Goal: Task Accomplishment & Management: Manage account settings

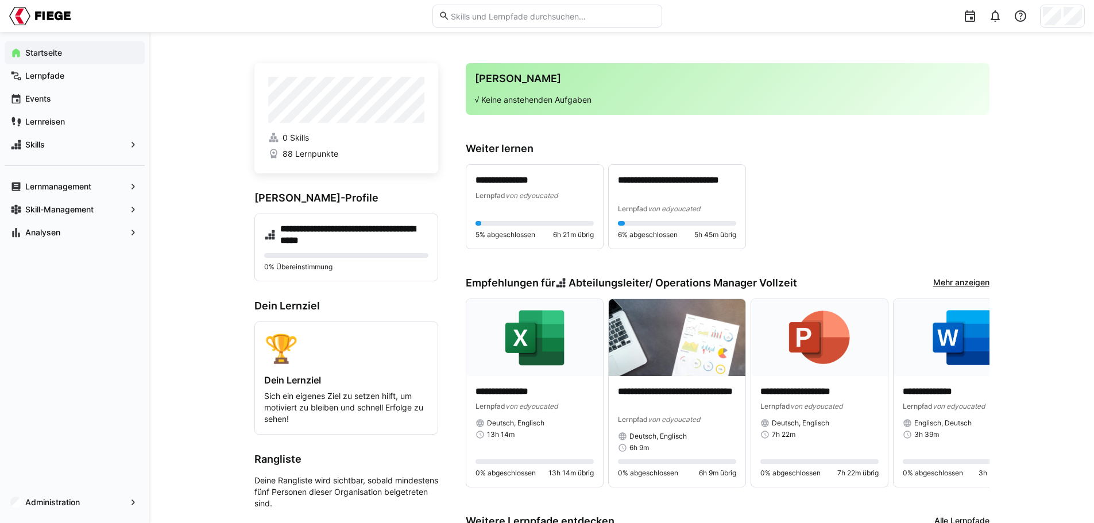
click at [0, 0] on app-navigation-label "Startseite" at bounding box center [0, 0] width 0 height 0
click at [51, 82] on div "Lernpfade" at bounding box center [75, 75] width 140 height 23
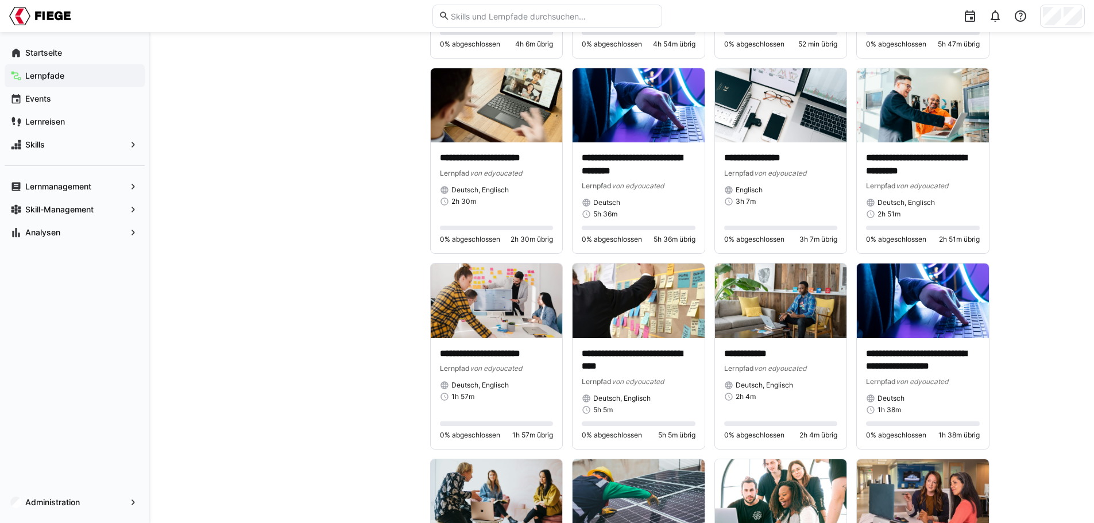
scroll to position [1263, 0]
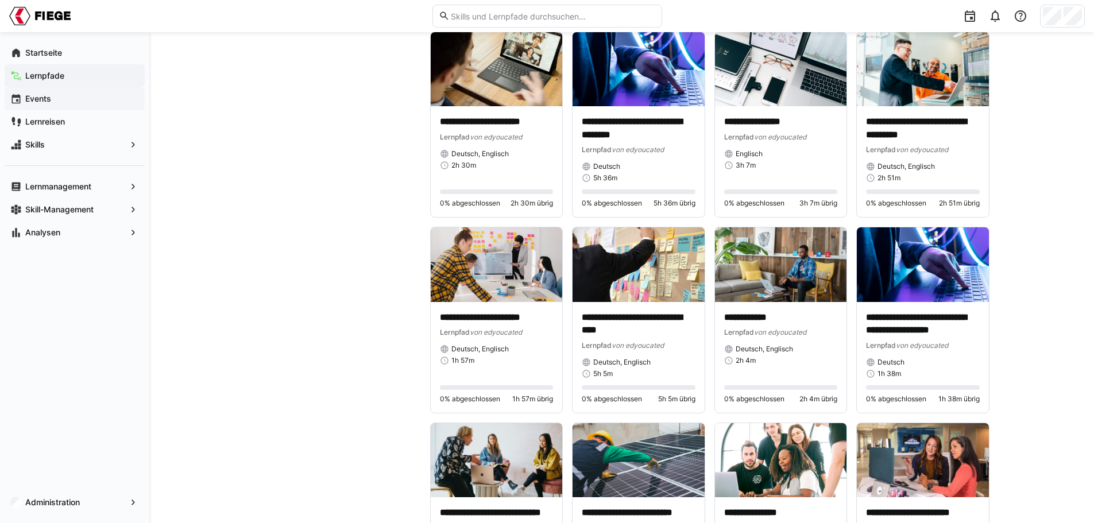
click at [0, 0] on app-navigation-label "Events" at bounding box center [0, 0] width 0 height 0
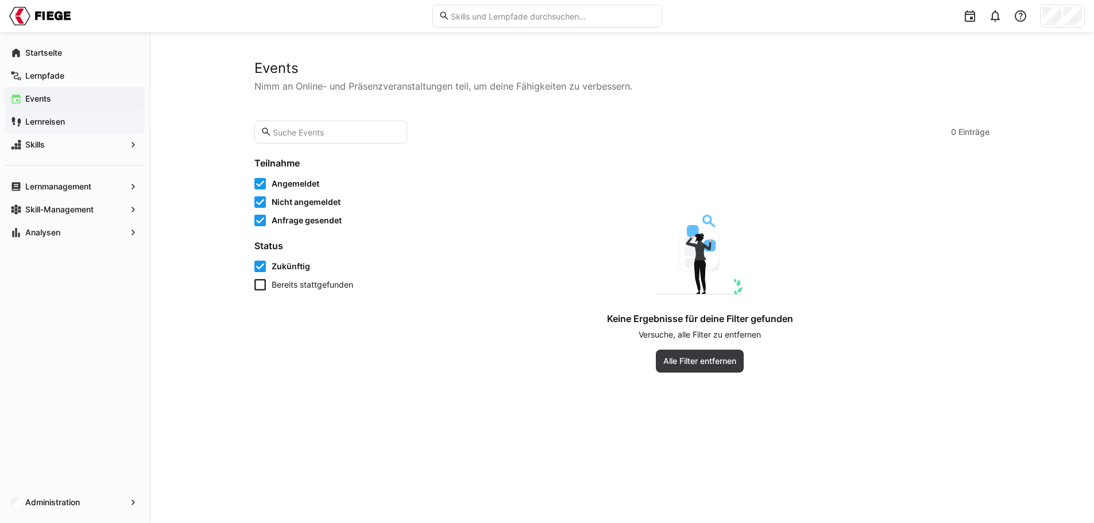
click at [0, 0] on app-navigation-label "Lernreisen" at bounding box center [0, 0] width 0 height 0
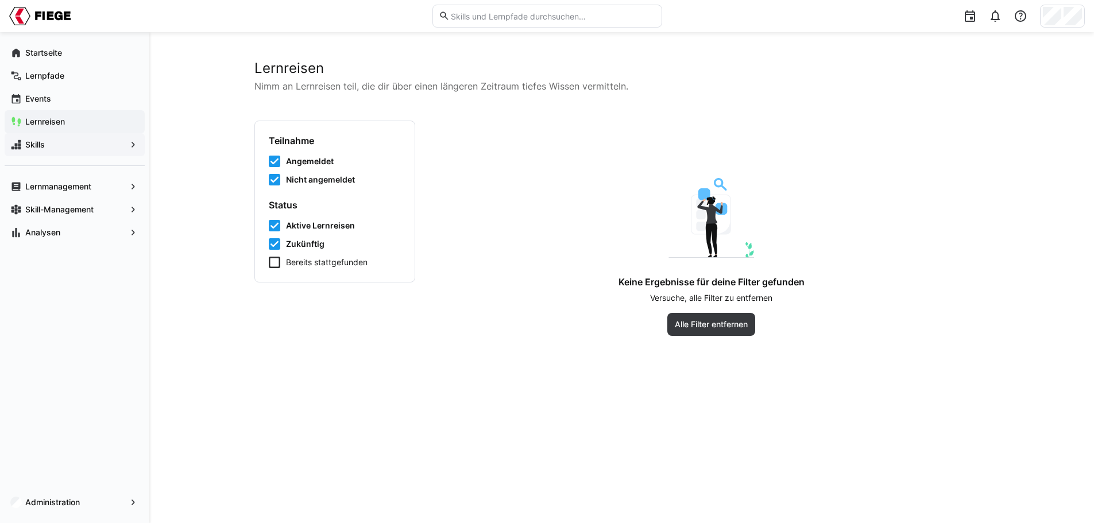
click at [0, 0] on app-navigation-label "Skills" at bounding box center [0, 0] width 0 height 0
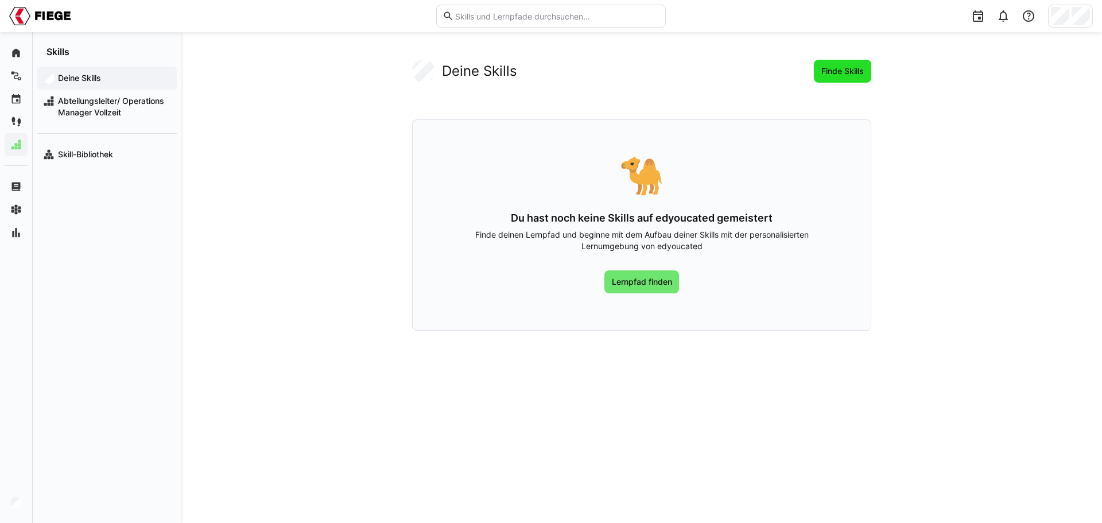
click at [846, 65] on span "Finde Skills" at bounding box center [842, 71] width 57 height 23
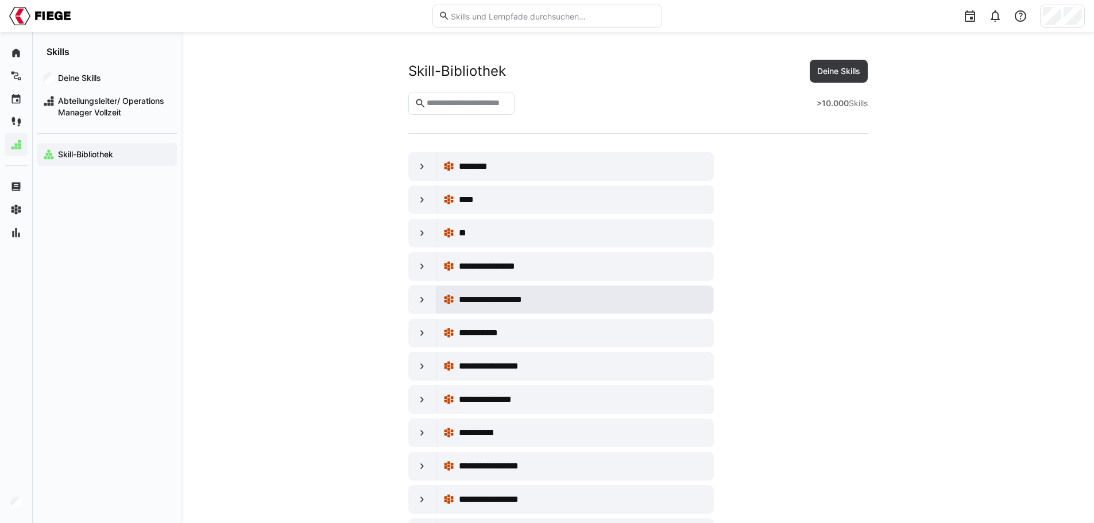
click at [477, 301] on span "**********" at bounding box center [507, 300] width 97 height 14
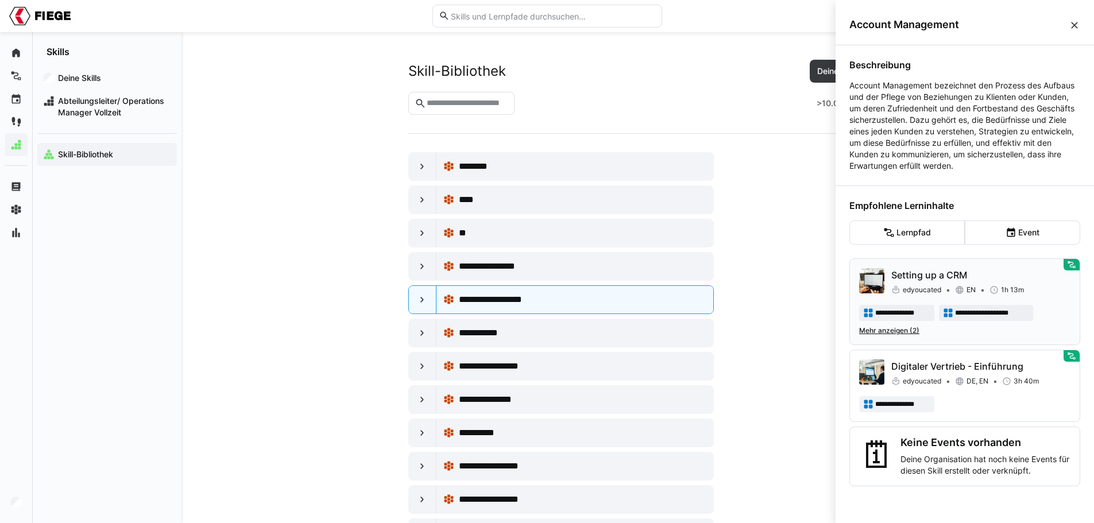
click at [887, 330] on span "Mehr anzeigen (2)" at bounding box center [889, 330] width 60 height 9
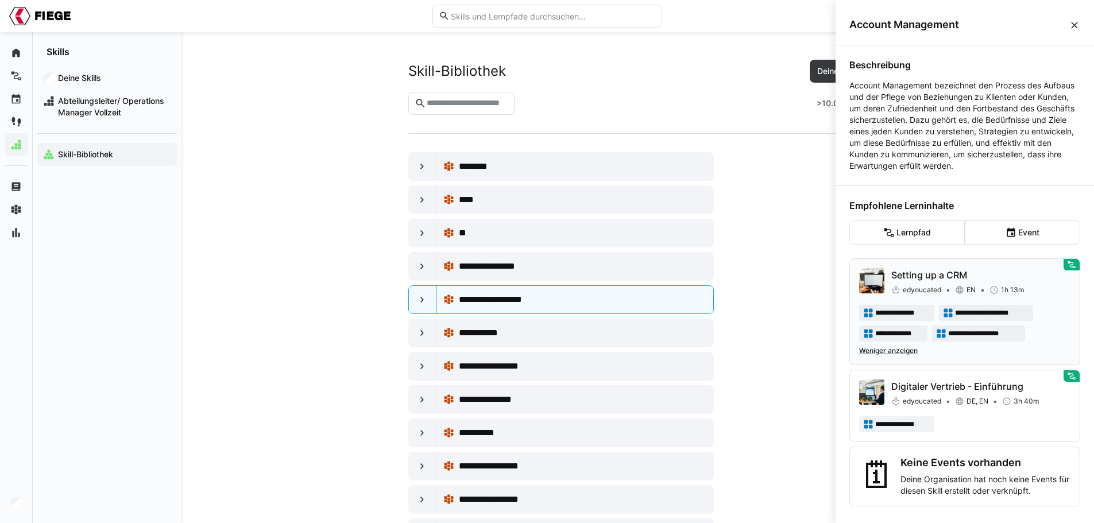
click at [935, 282] on p "Setting up a CRM" at bounding box center [980, 275] width 179 height 14
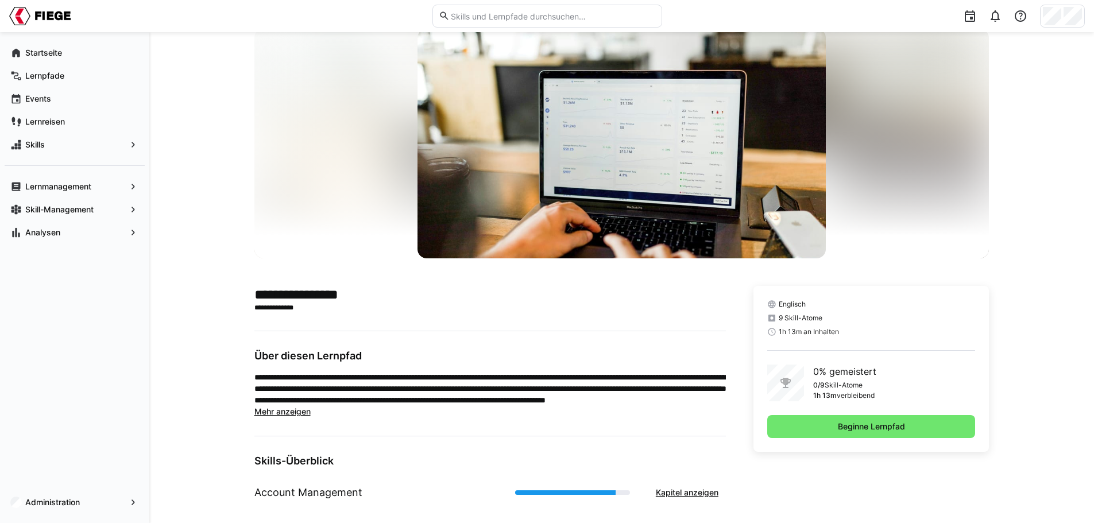
scroll to position [44, 0]
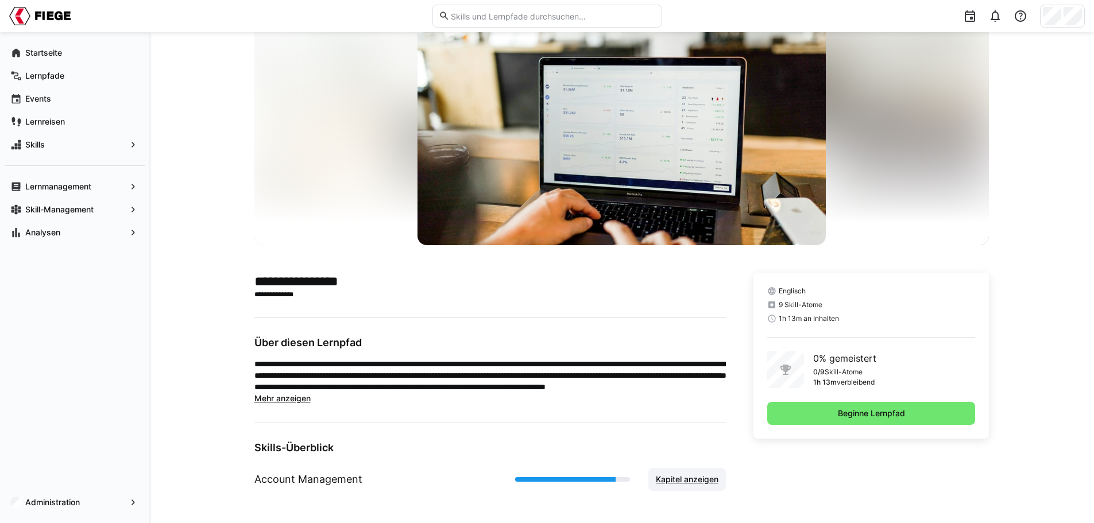
click at [700, 479] on span "Kapitel anzeigen" at bounding box center [687, 479] width 66 height 11
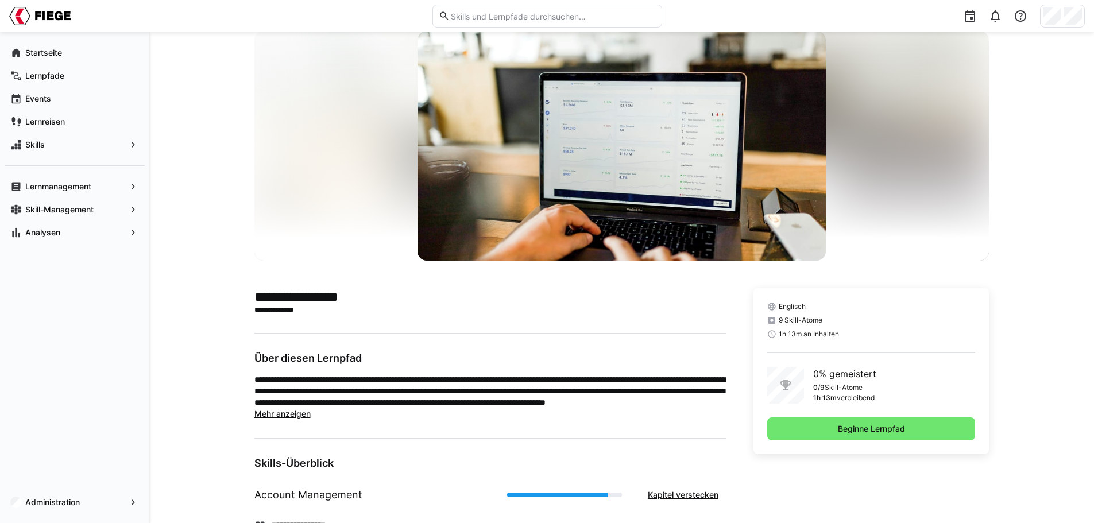
scroll to position [0, 0]
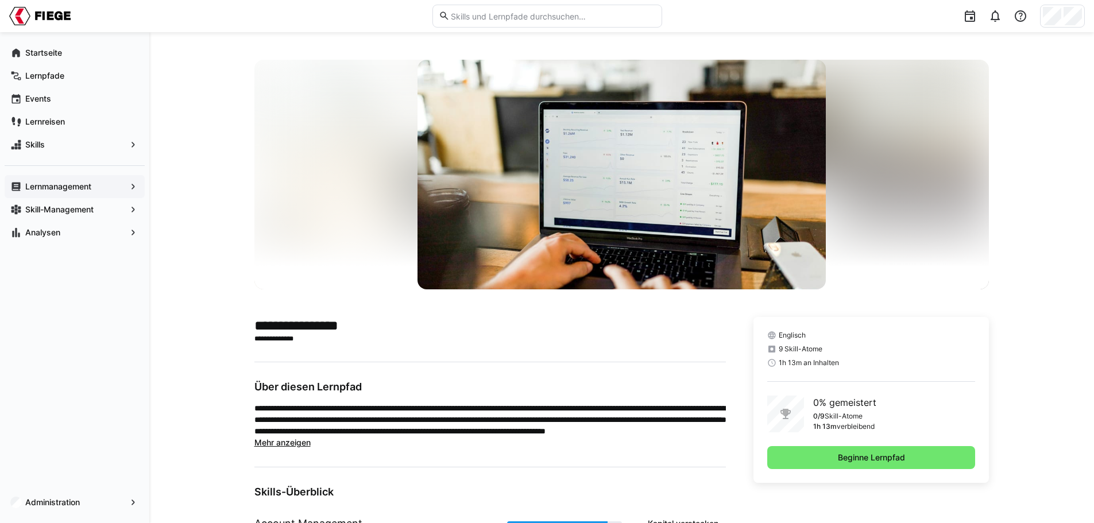
click at [0, 0] on app-navigation-label "Lernmanagement" at bounding box center [0, 0] width 0 height 0
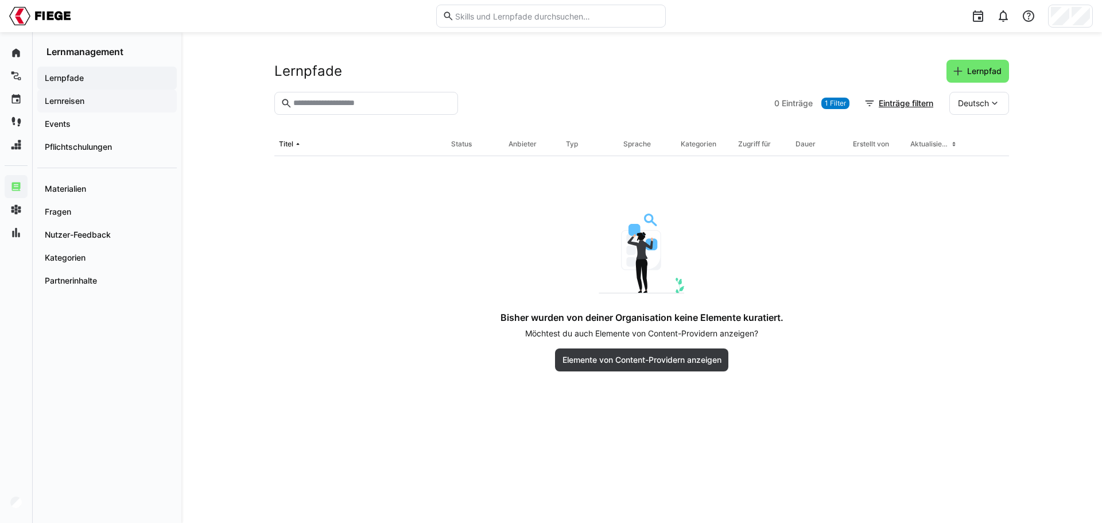
click at [0, 0] on app-navigation-label "Lernreisen" at bounding box center [0, 0] width 0 height 0
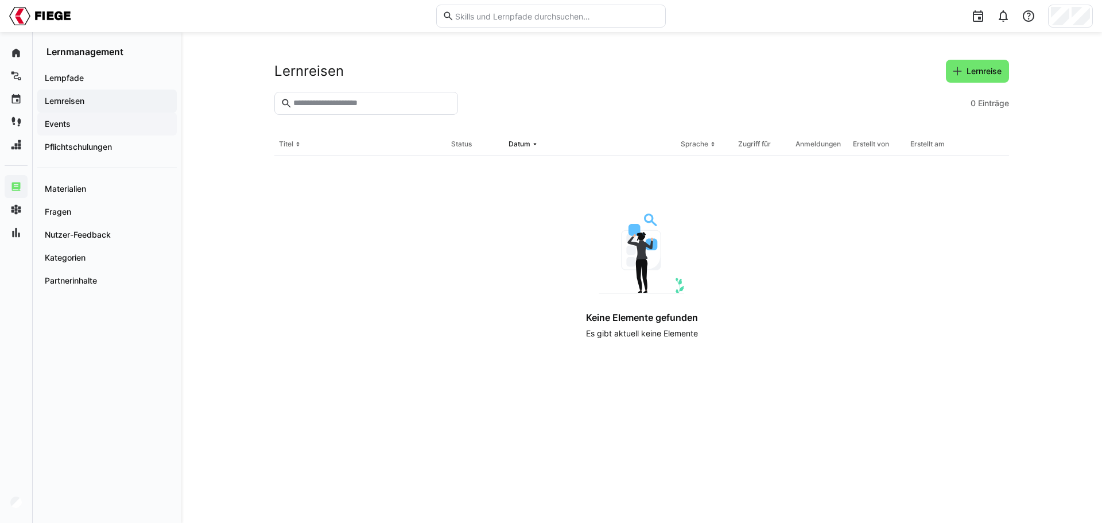
click at [0, 0] on app-navigation-label "Events" at bounding box center [0, 0] width 0 height 0
click at [0, 0] on app-navigation-label "Pflichtschulungen" at bounding box center [0, 0] width 0 height 0
click at [0, 0] on app-navigation-label "Materialien" at bounding box center [0, 0] width 0 height 0
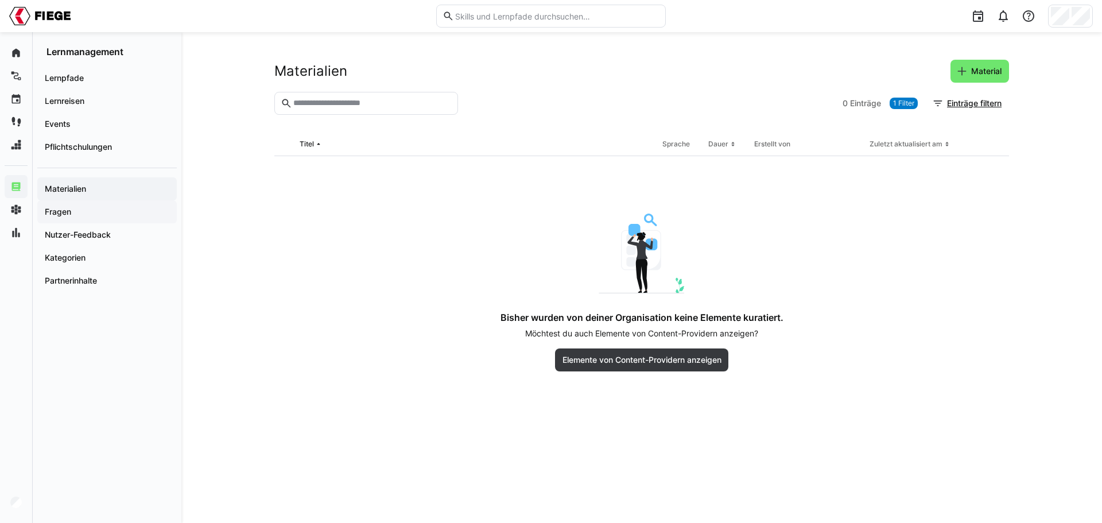
click at [0, 0] on app-navigation-label "Fragen" at bounding box center [0, 0] width 0 height 0
click at [0, 0] on app-navigation-label "Nutzer-Feedback" at bounding box center [0, 0] width 0 height 0
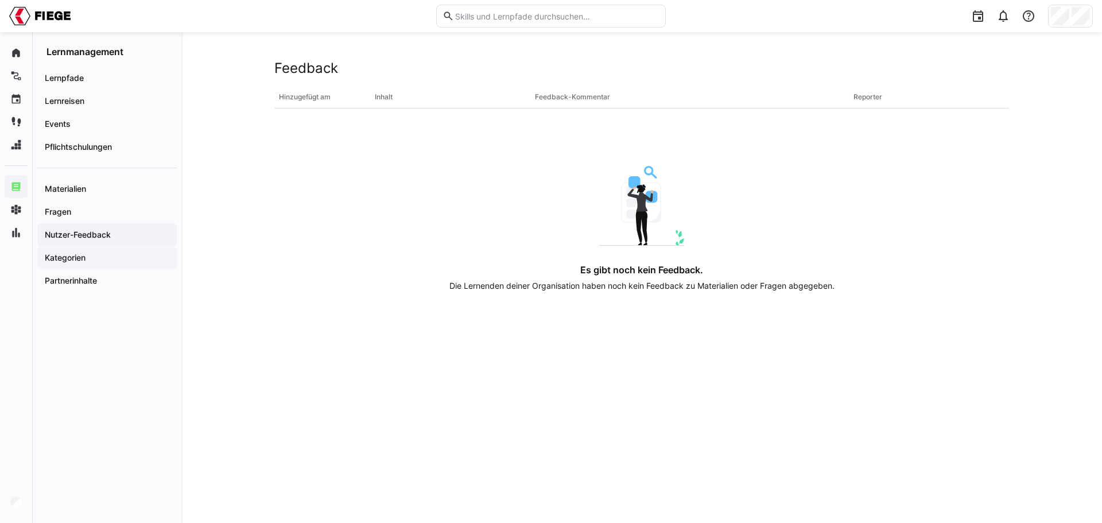
click at [0, 0] on app-navigation-label "Kategorien" at bounding box center [0, 0] width 0 height 0
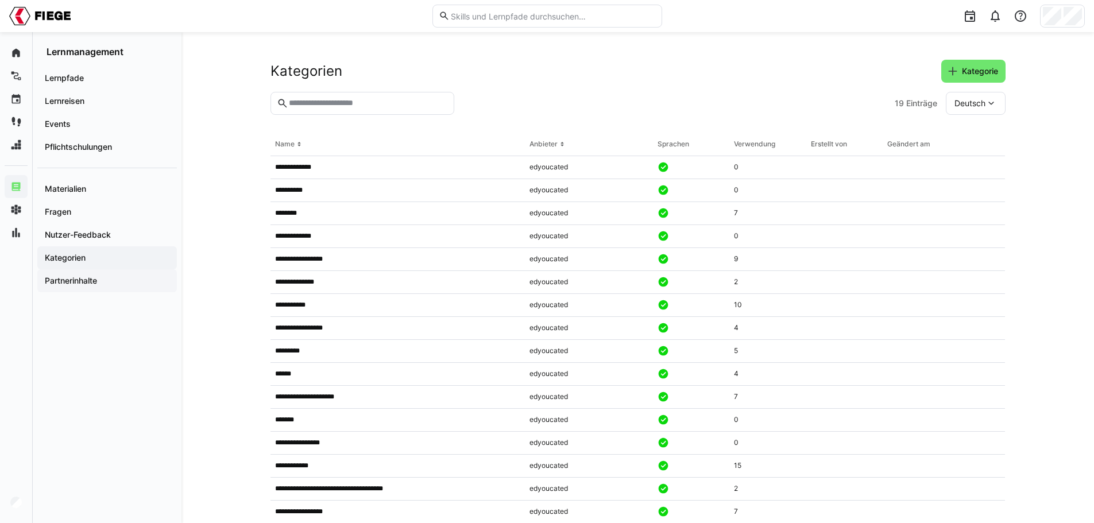
click at [0, 0] on app-navigation-label "Partnerinhalte" at bounding box center [0, 0] width 0 height 0
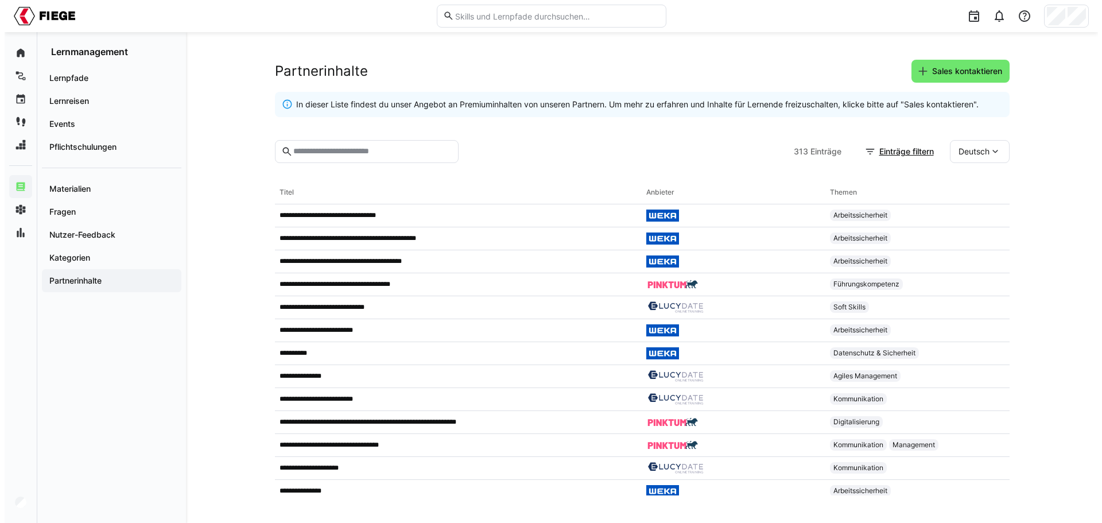
scroll to position [861, 0]
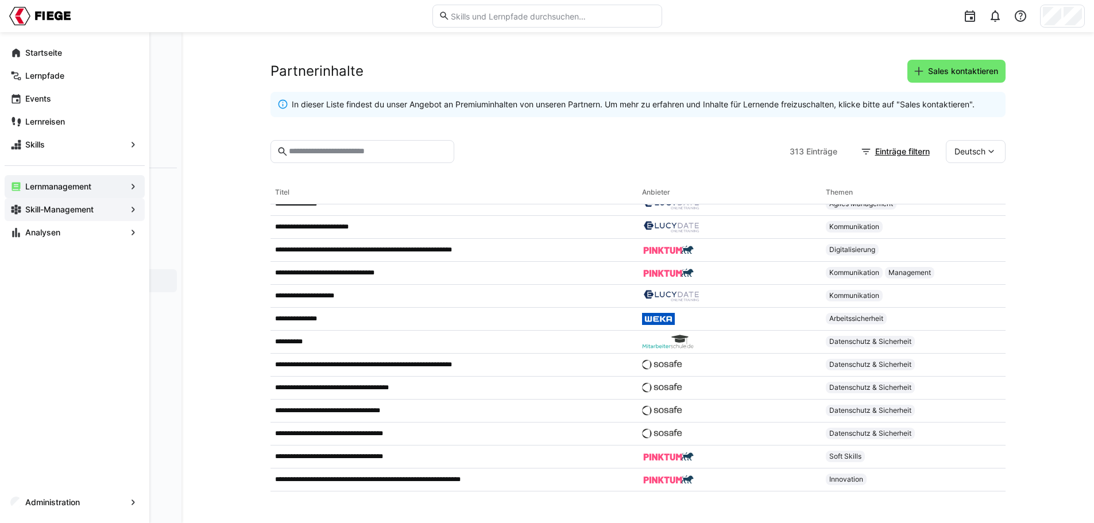
click at [0, 0] on app-navigation-label "Skill-Management" at bounding box center [0, 0] width 0 height 0
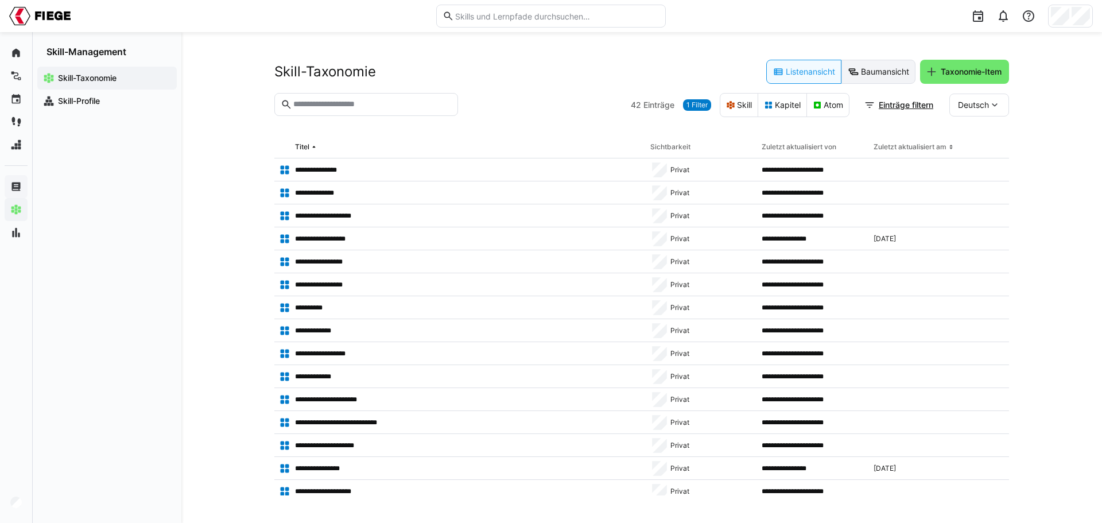
click at [856, 74] on eds-icon at bounding box center [853, 71] width 11 height 11
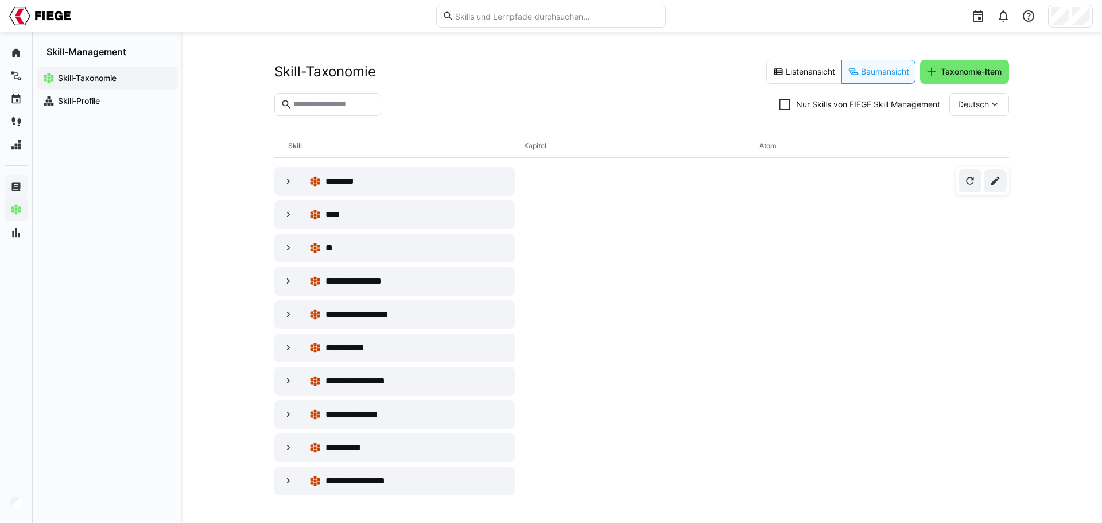
click at [788, 107] on icon at bounding box center [784, 104] width 11 height 11
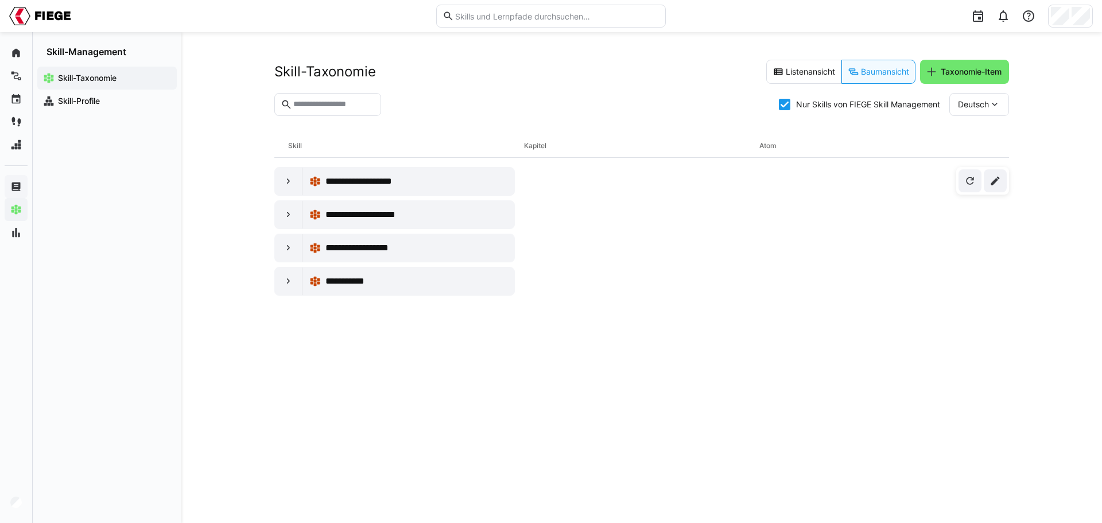
click at [788, 107] on icon at bounding box center [784, 104] width 11 height 11
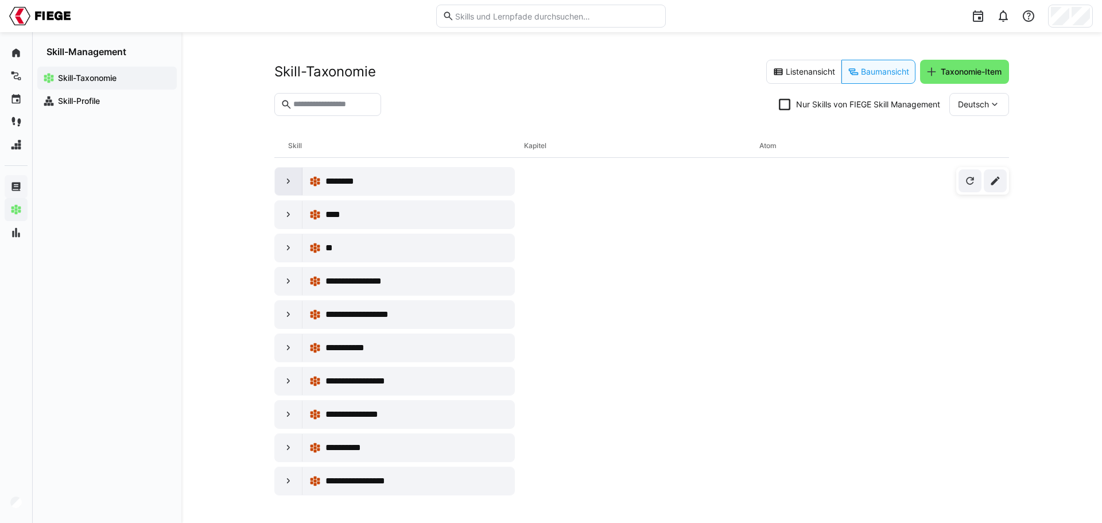
click at [293, 180] on eds-icon at bounding box center [288, 181] width 11 height 11
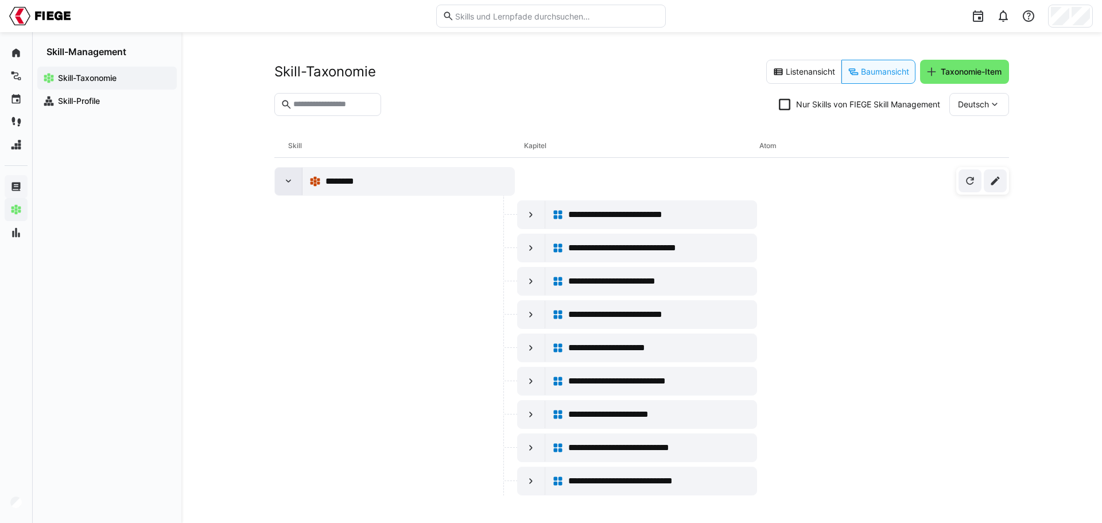
click at [287, 183] on eds-icon at bounding box center [288, 181] width 11 height 11
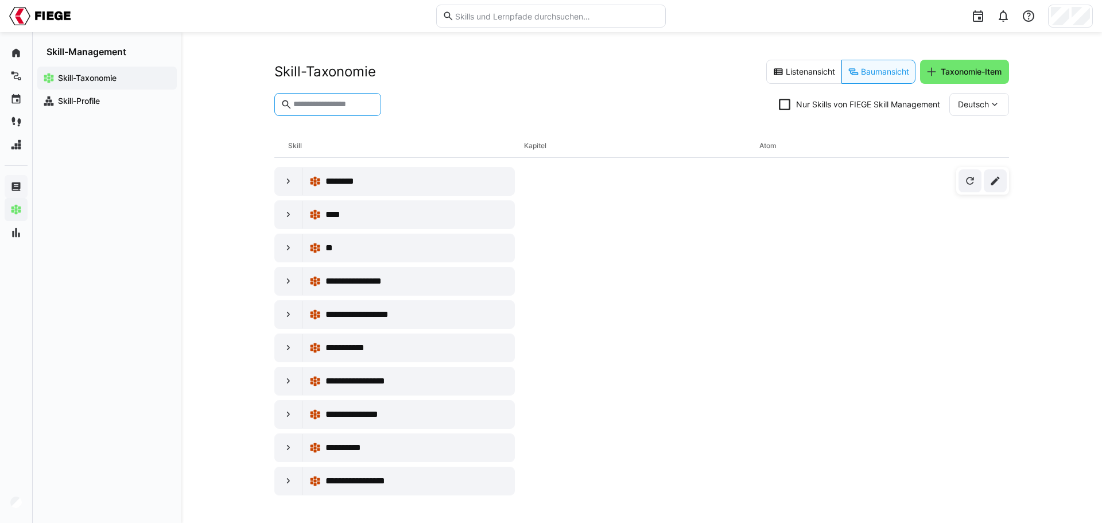
click at [309, 104] on input "text" at bounding box center [333, 104] width 83 height 10
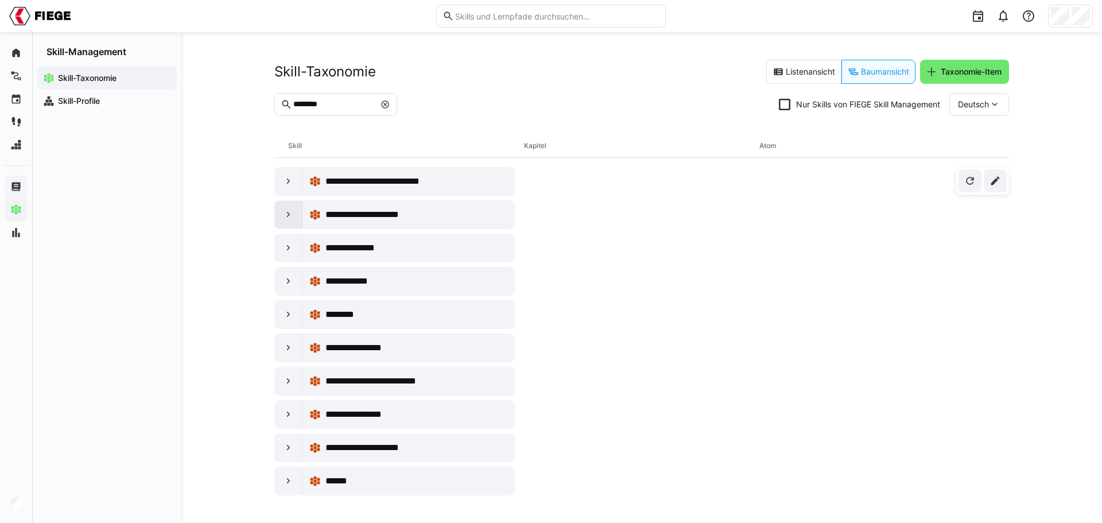
click at [285, 215] on eds-icon at bounding box center [288, 214] width 11 height 11
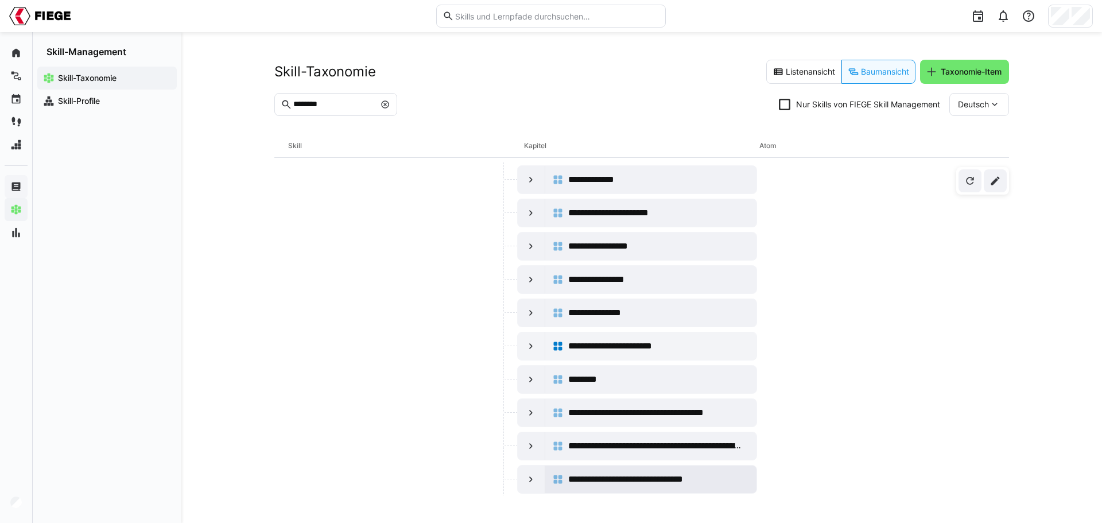
scroll to position [115, 0]
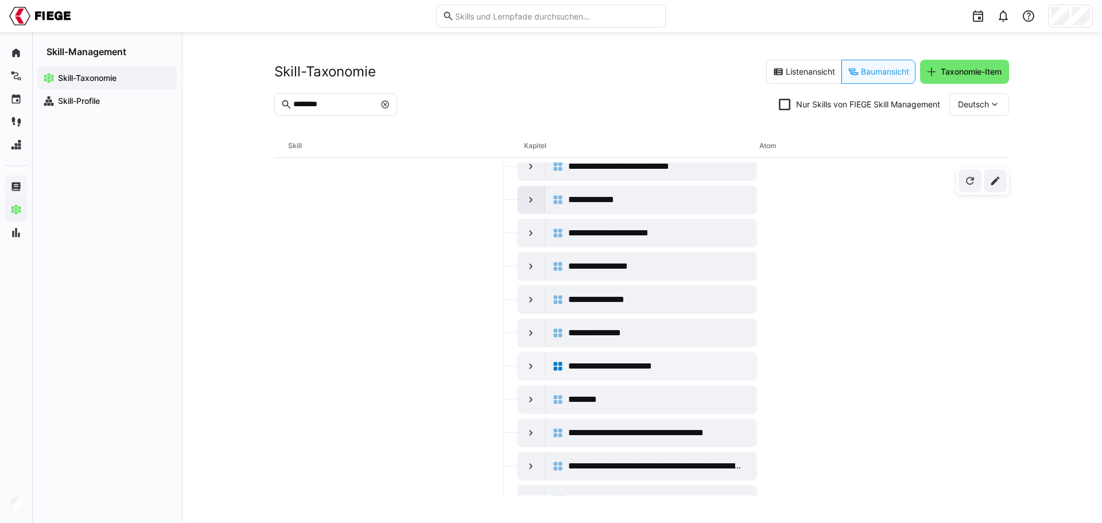
click at [531, 200] on eds-icon at bounding box center [530, 199] width 11 height 11
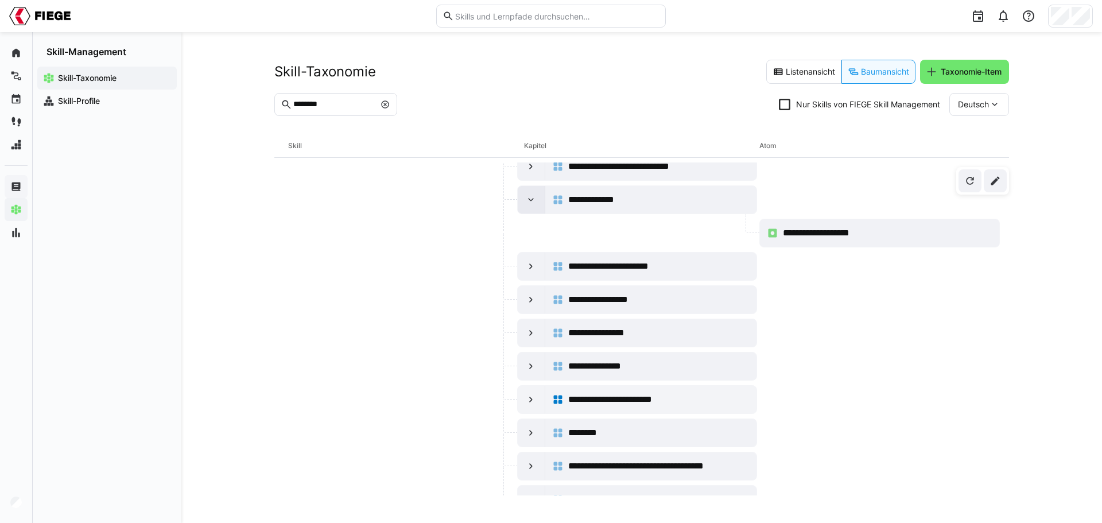
click at [531, 200] on eds-icon at bounding box center [530, 199] width 11 height 11
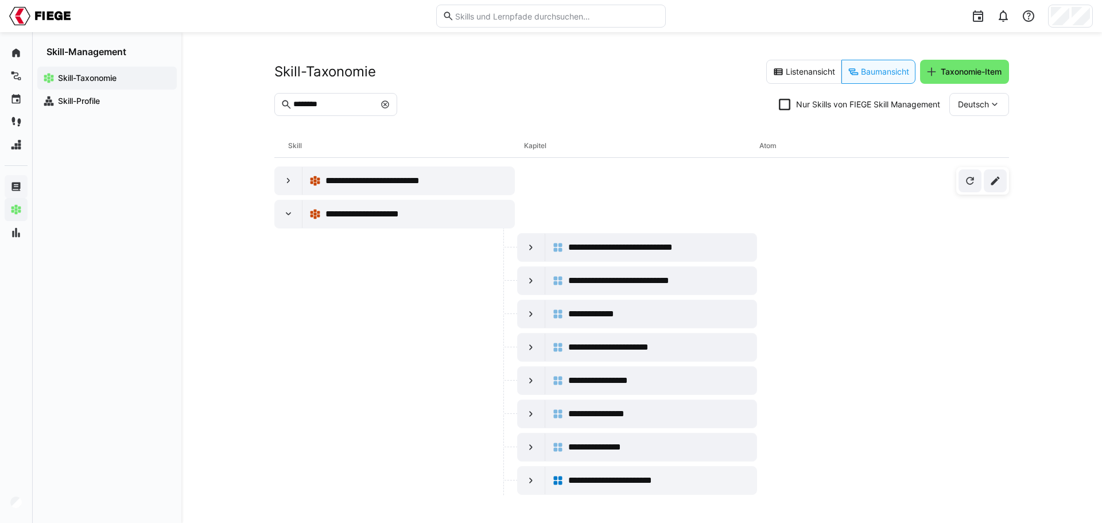
scroll to position [0, 0]
click at [283, 214] on eds-icon at bounding box center [288, 214] width 11 height 11
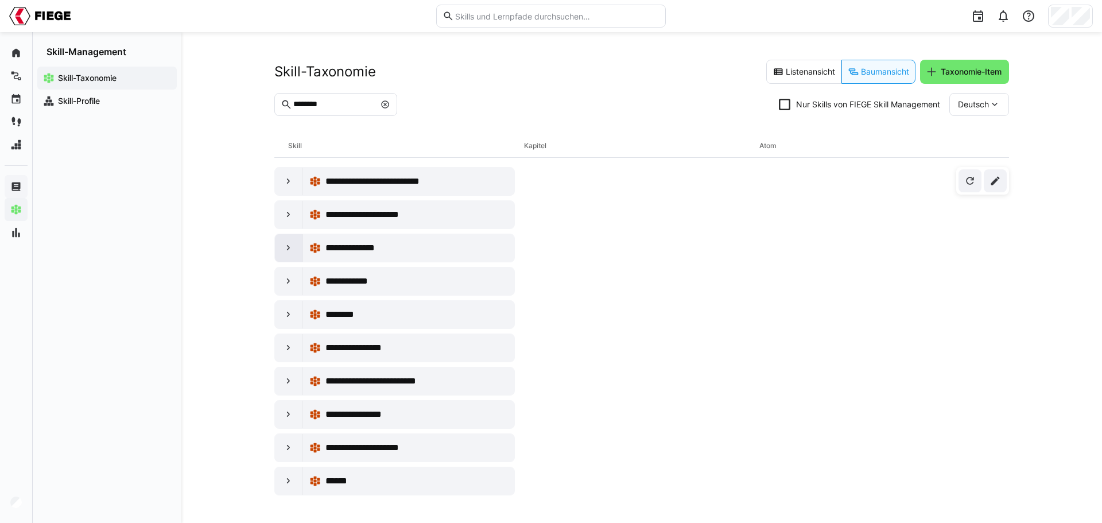
click at [290, 249] on eds-icon at bounding box center [288, 247] width 11 height 11
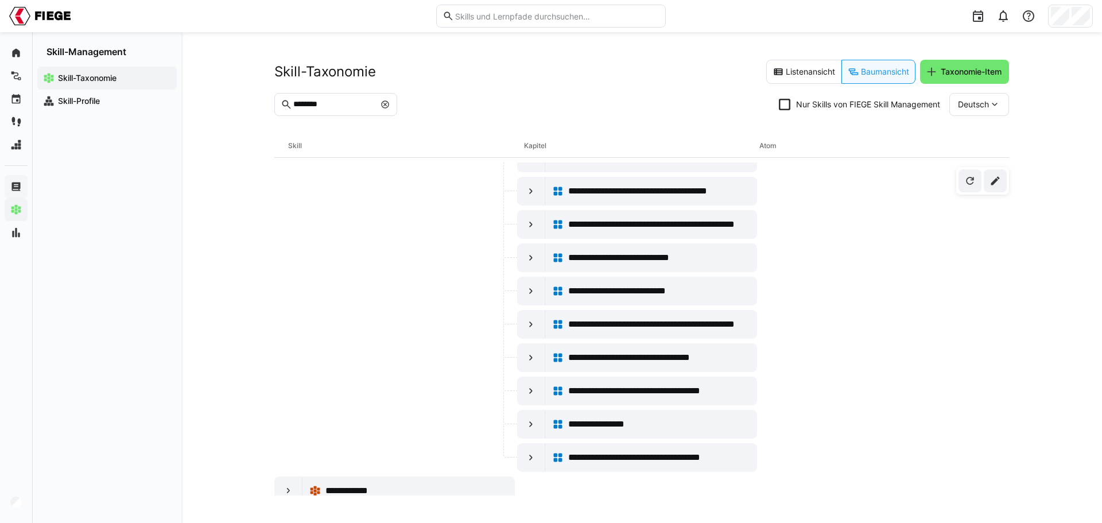
scroll to position [57, 0]
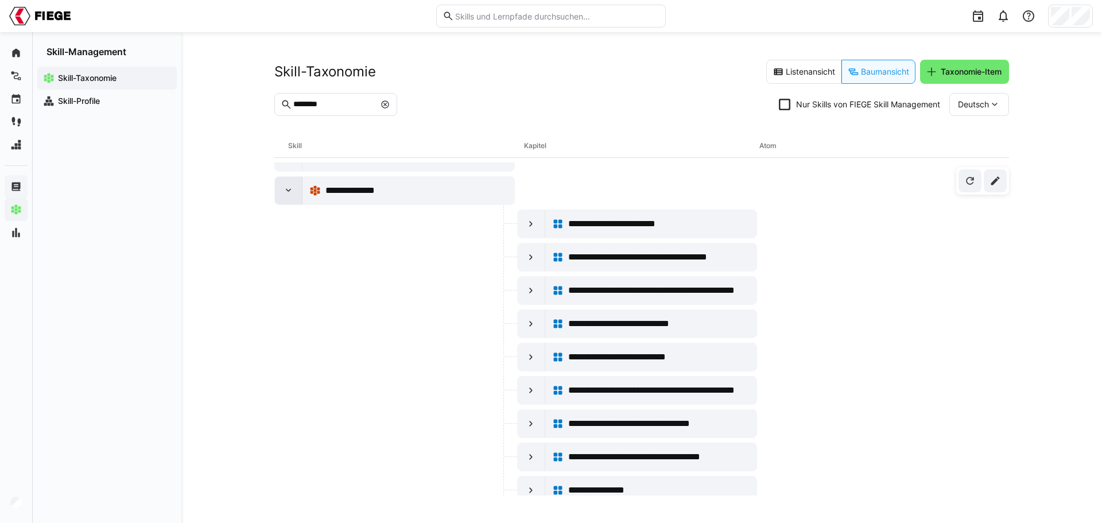
click at [283, 188] on eds-icon at bounding box center [288, 190] width 11 height 11
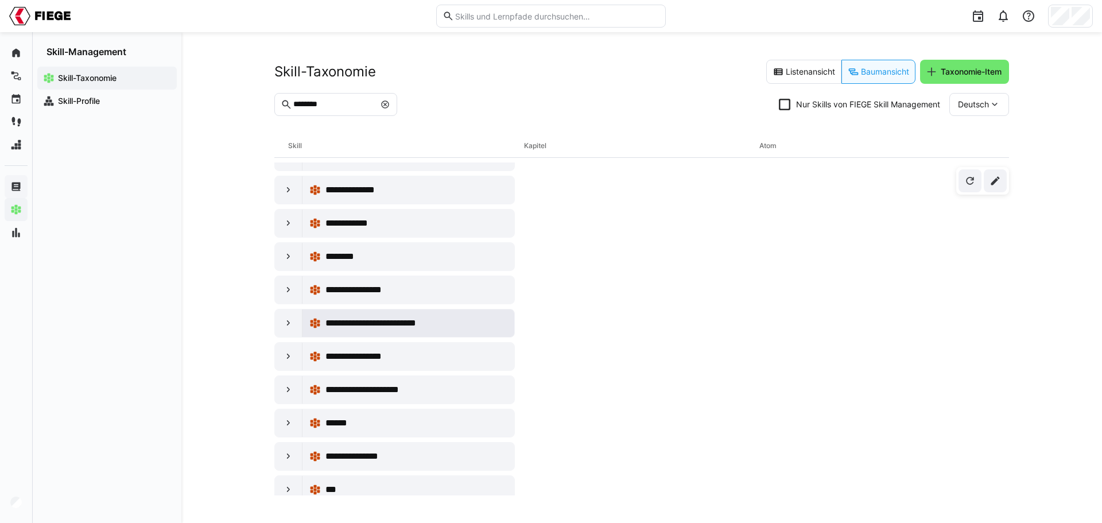
scroll to position [0, 0]
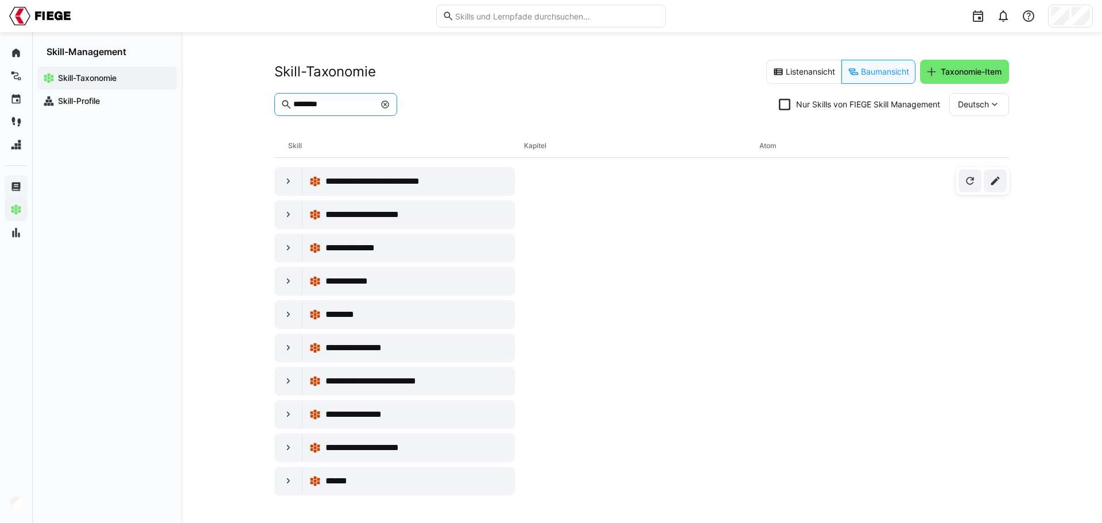
drag, startPoint x: 330, startPoint y: 104, endPoint x: 268, endPoint y: 101, distance: 62.6
click at [269, 101] on div "**********" at bounding box center [641, 277] width 921 height 491
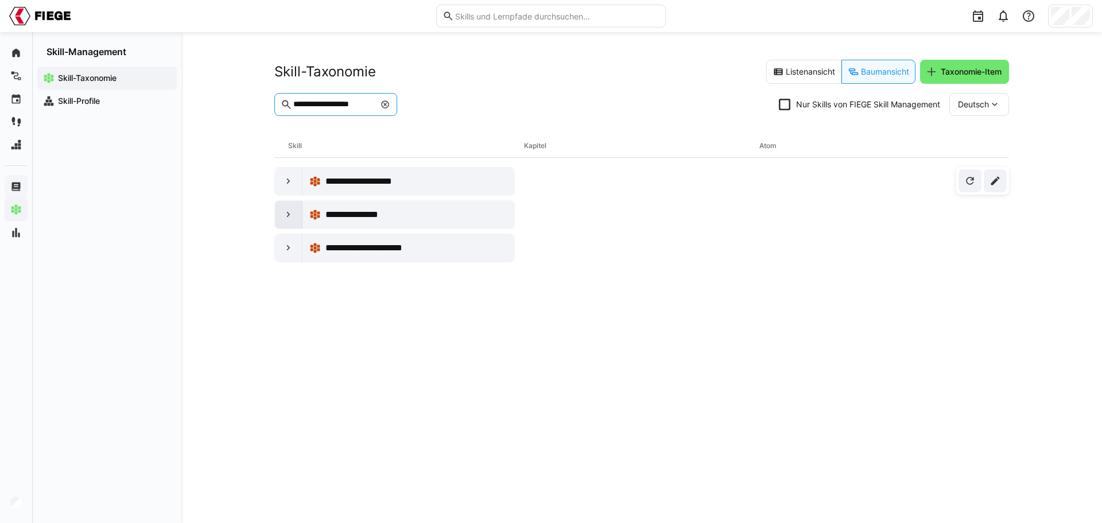
click at [293, 216] on eds-icon at bounding box center [288, 214] width 11 height 11
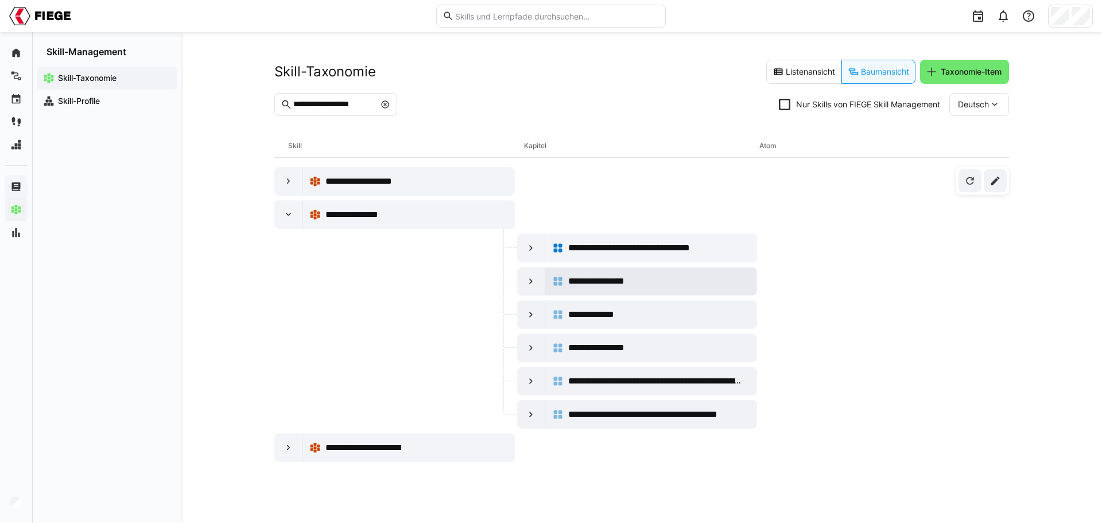
click at [594, 278] on span "**********" at bounding box center [604, 281] width 73 height 14
click at [290, 446] on eds-icon at bounding box center [288, 447] width 11 height 11
drag, startPoint x: 382, startPoint y: 105, endPoint x: 281, endPoint y: 101, distance: 101.1
click at [281, 101] on eds-input "**********" at bounding box center [335, 104] width 123 height 23
type input "*******"
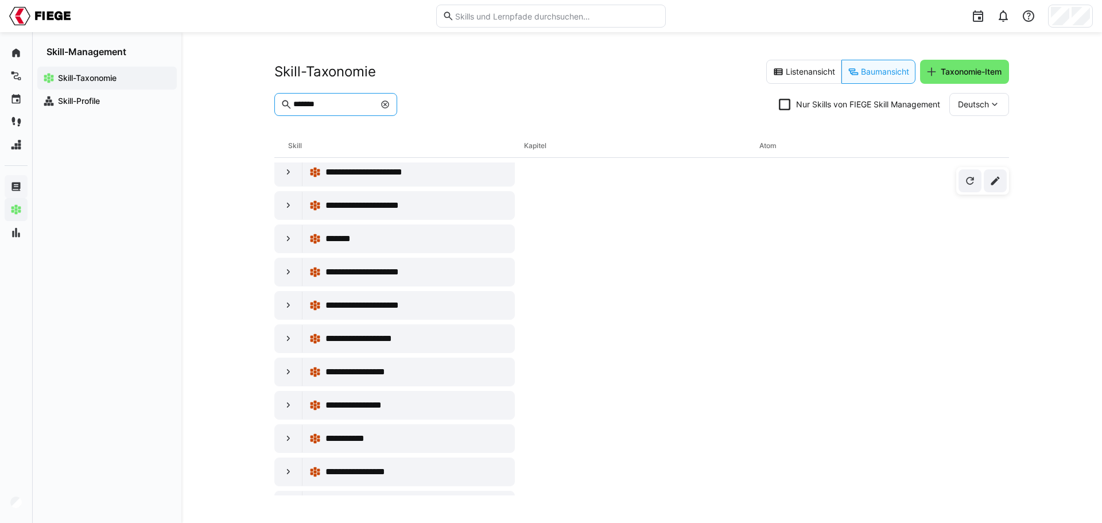
scroll to position [115, 0]
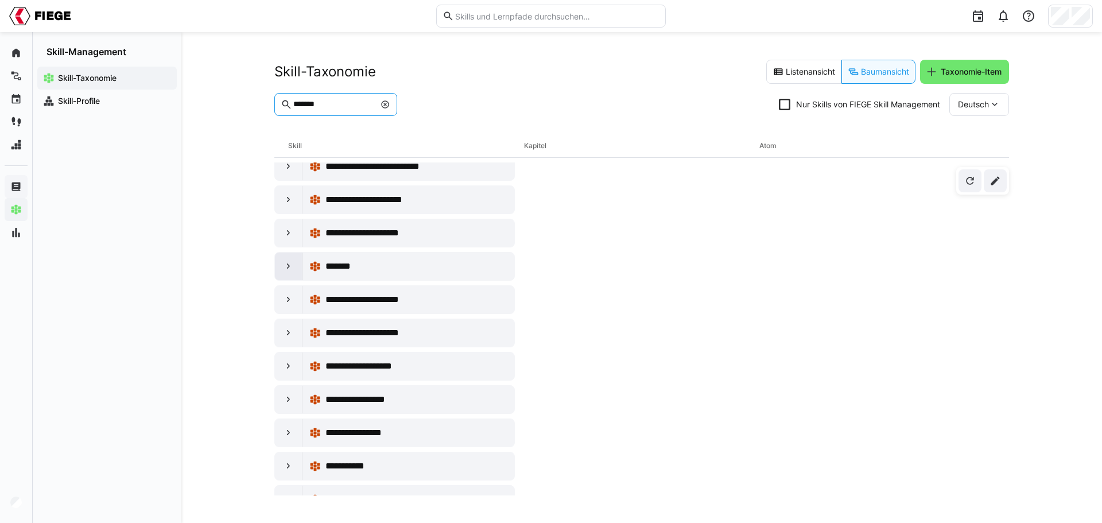
click at [290, 262] on eds-icon at bounding box center [288, 266] width 11 height 11
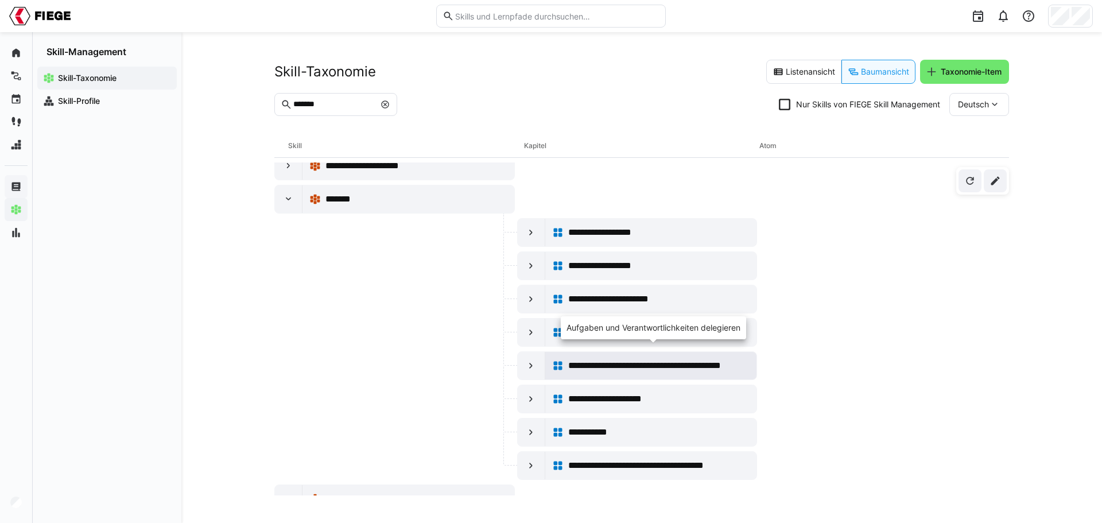
scroll to position [172, 0]
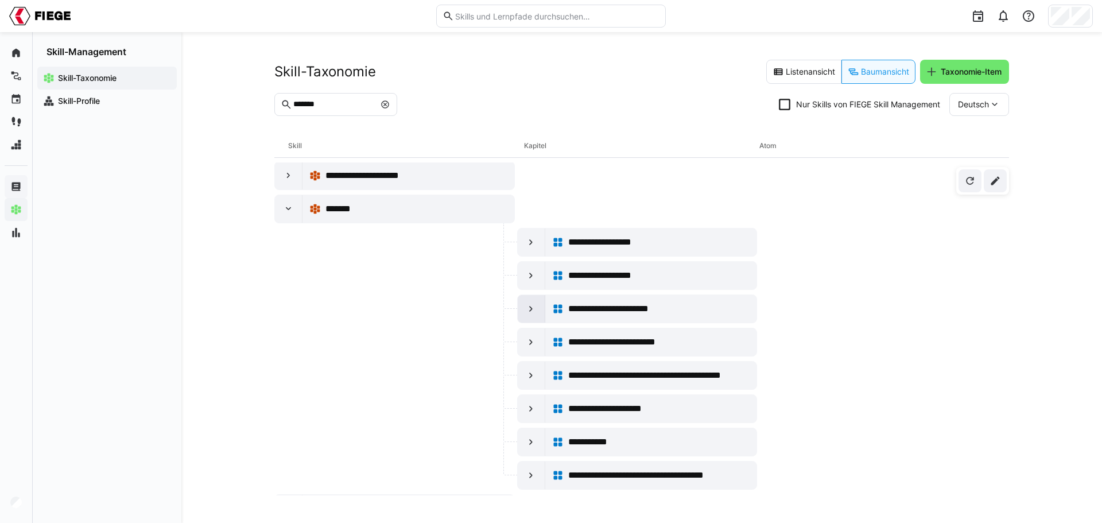
click at [533, 308] on eds-icon at bounding box center [530, 308] width 11 height 11
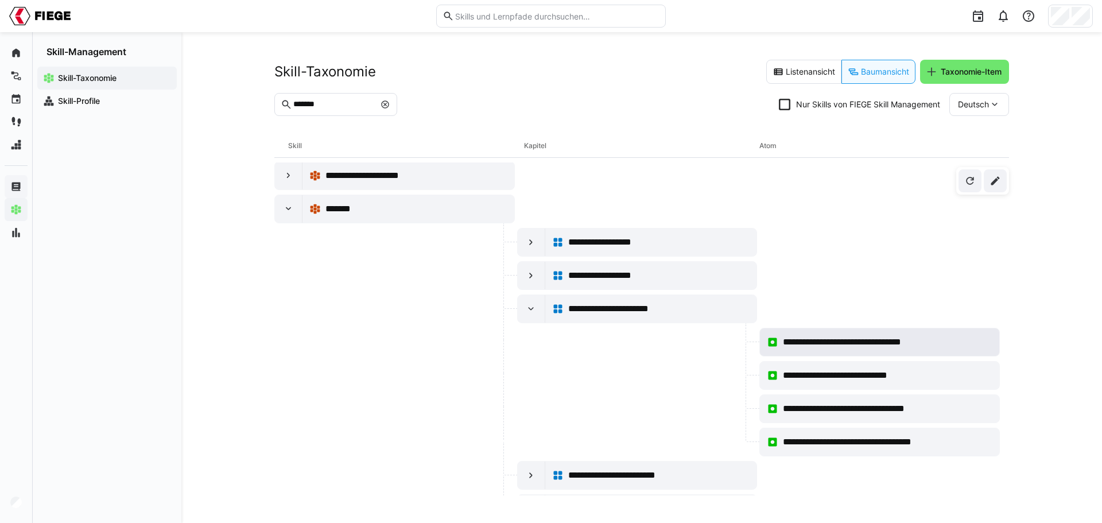
click at [900, 337] on span "**********" at bounding box center [861, 342] width 156 height 14
click at [285, 207] on eds-icon at bounding box center [288, 208] width 11 height 11
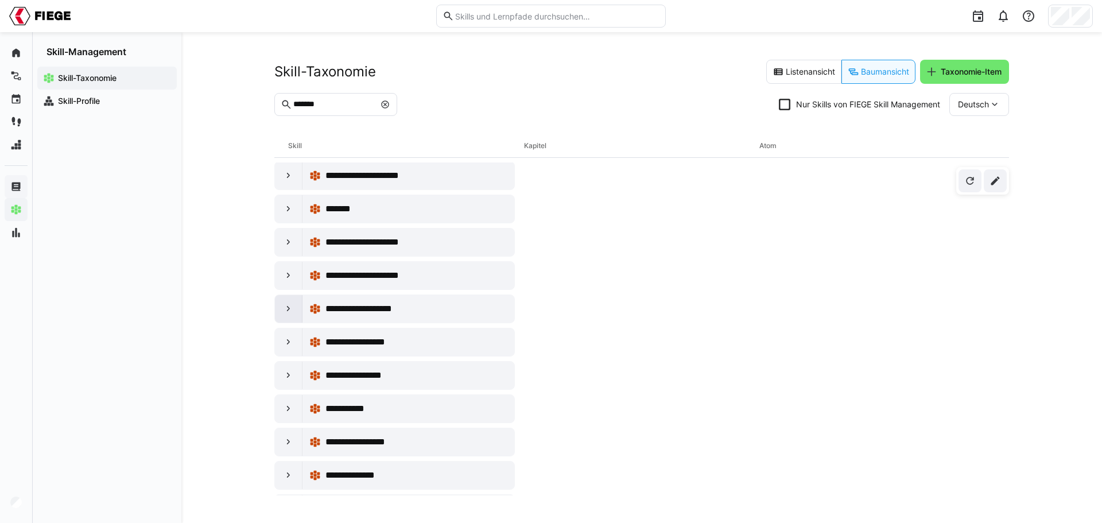
click at [293, 310] on eds-icon at bounding box center [288, 308] width 11 height 11
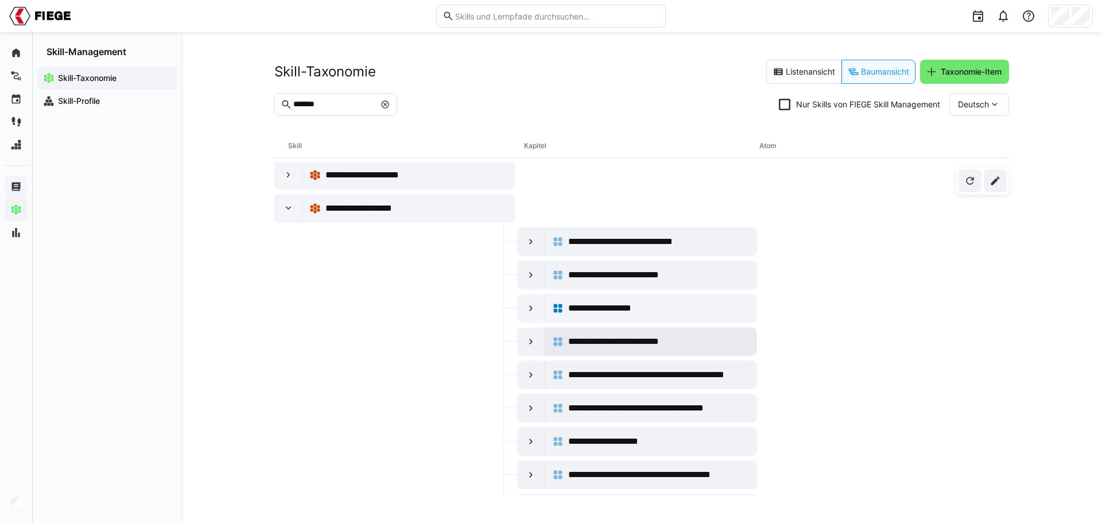
scroll to position [230, 0]
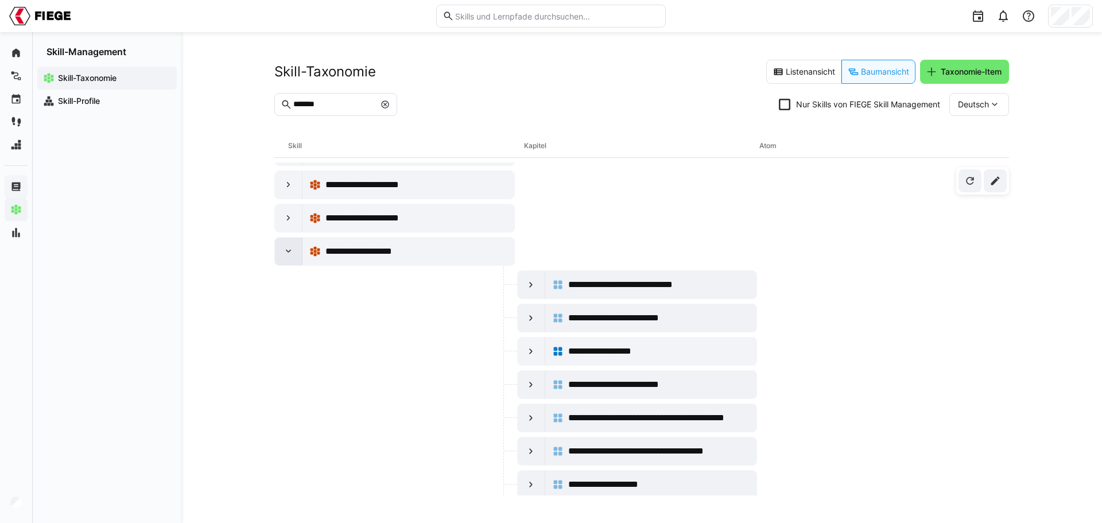
click at [293, 248] on eds-icon at bounding box center [288, 251] width 11 height 11
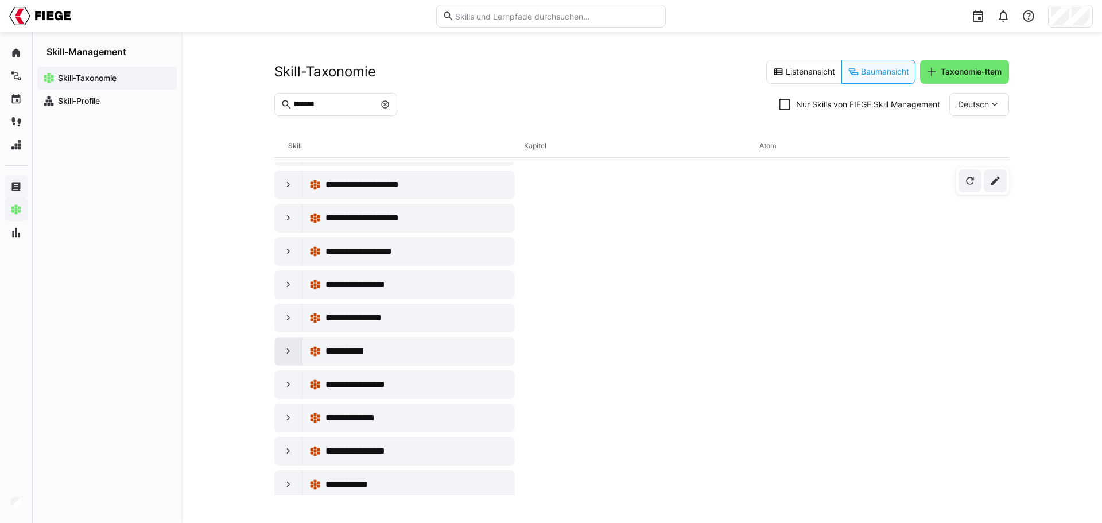
click at [291, 354] on eds-icon at bounding box center [288, 351] width 11 height 11
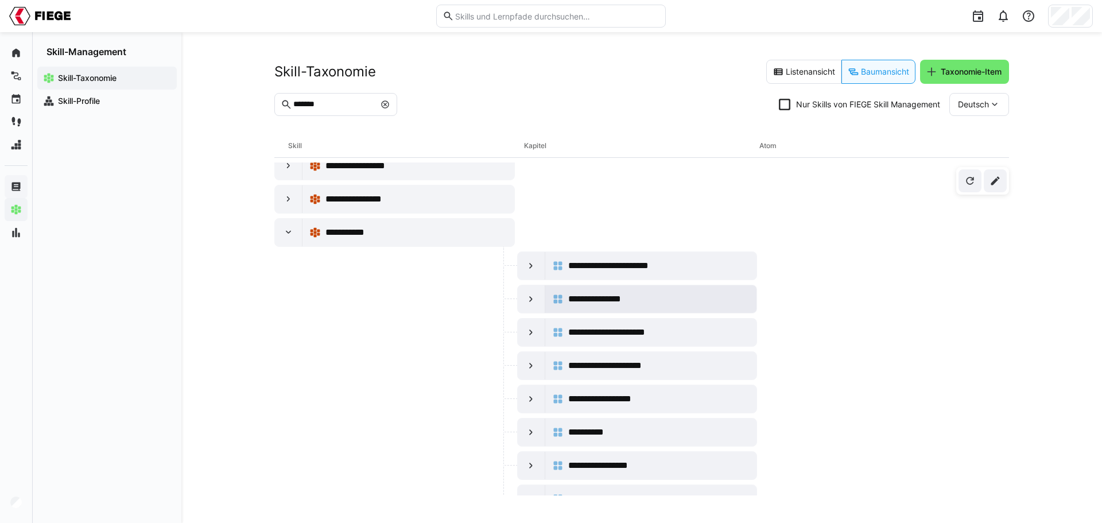
scroll to position [344, 0]
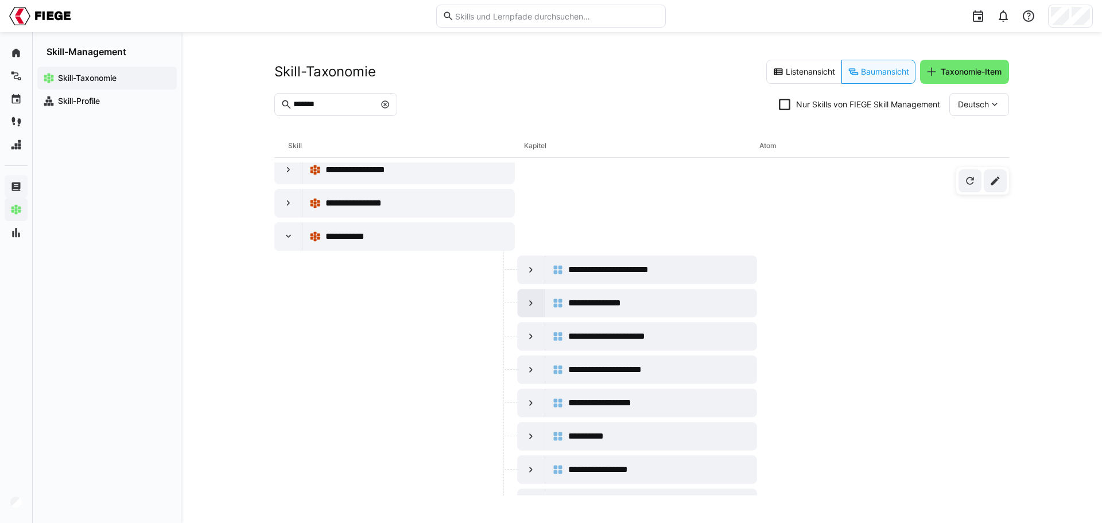
click at [537, 301] on div at bounding box center [532, 303] width 28 height 28
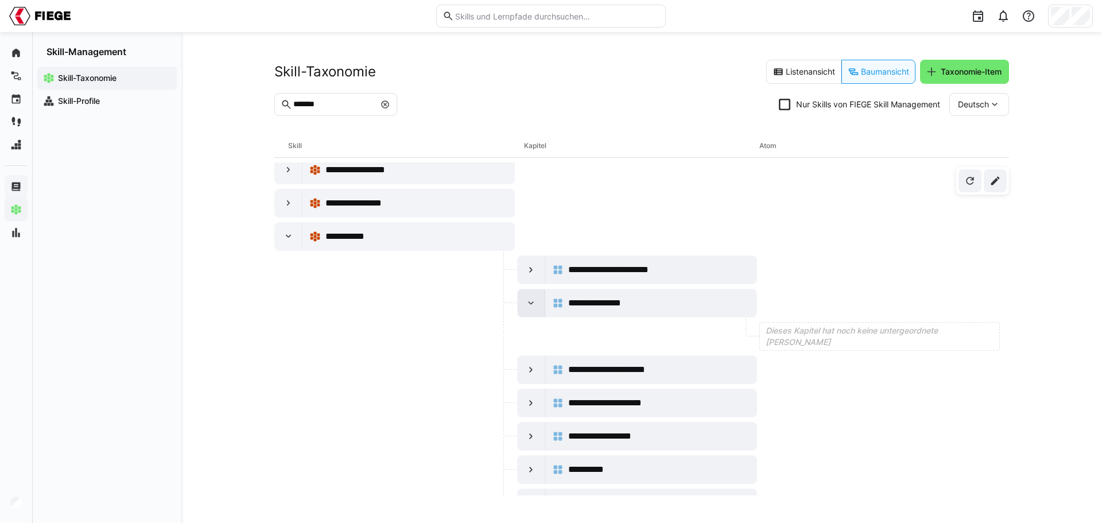
click at [537, 301] on div at bounding box center [532, 303] width 28 height 28
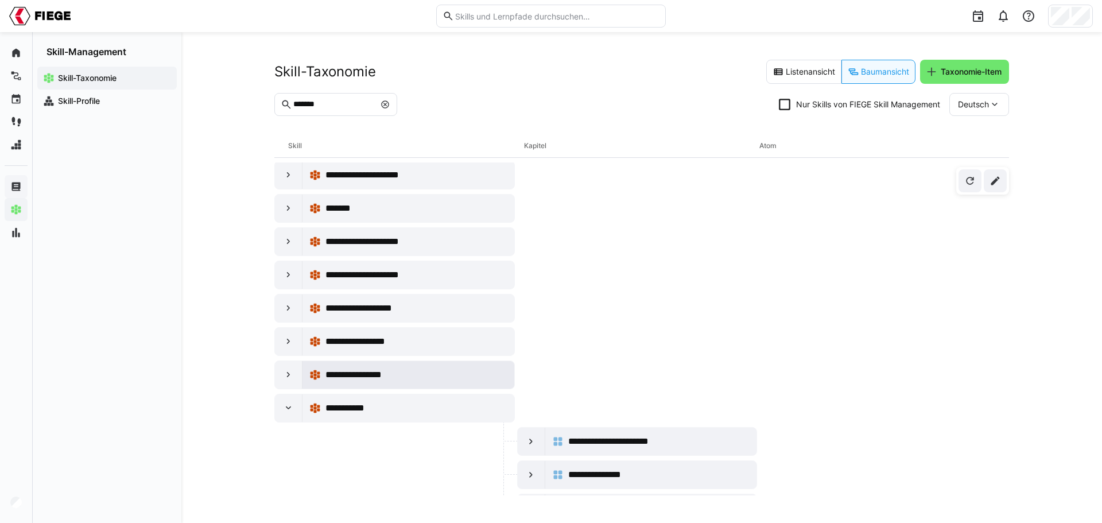
scroll to position [172, 0]
click at [286, 407] on eds-icon at bounding box center [288, 408] width 11 height 11
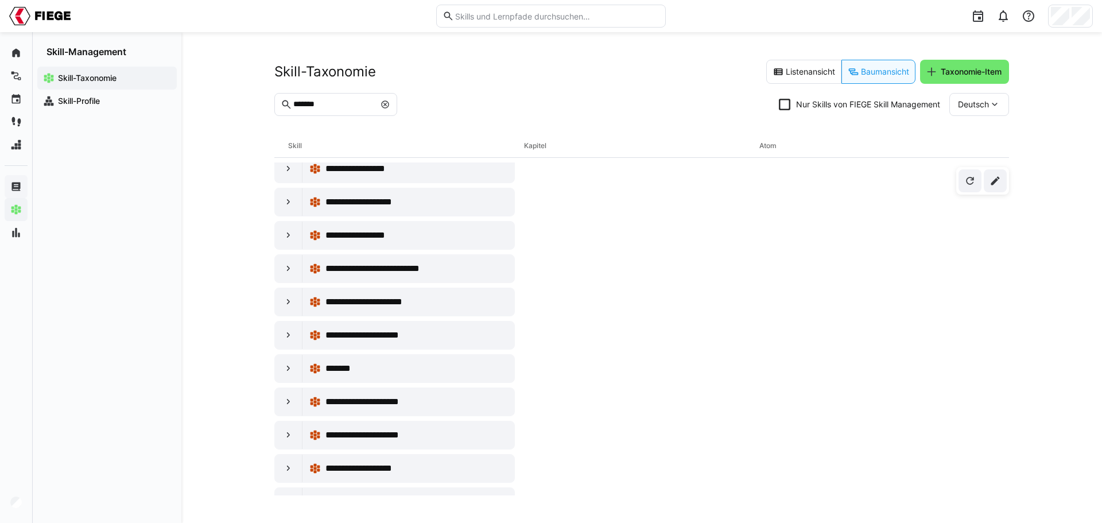
scroll to position [0, 0]
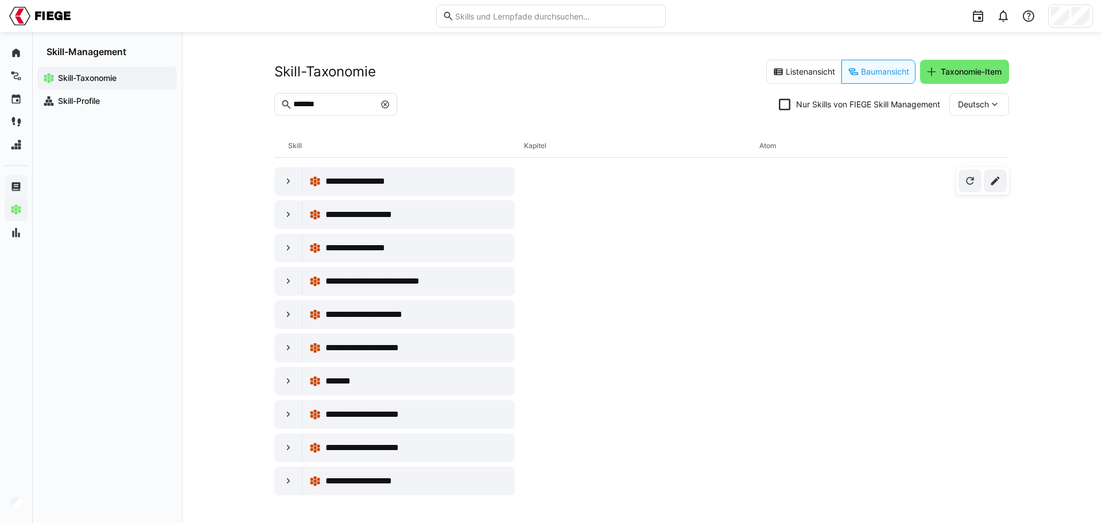
click at [999, 110] on div "Deutsch" at bounding box center [980, 104] width 60 height 23
click at [999, 110] on div "Deutsch Deutsch Englisch" at bounding box center [980, 104] width 60 height 23
click at [789, 103] on eds-checkbox "Nur Skills von FIEGE Skill Management" at bounding box center [859, 104] width 161 height 11
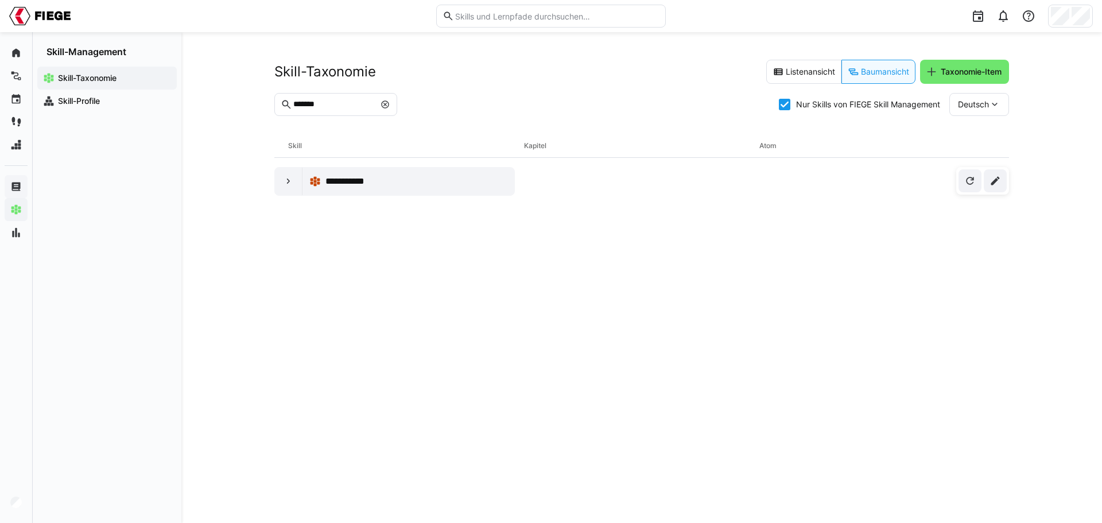
click at [788, 103] on eds-checkbox "Nur Skills von FIEGE Skill Management" at bounding box center [859, 104] width 161 height 11
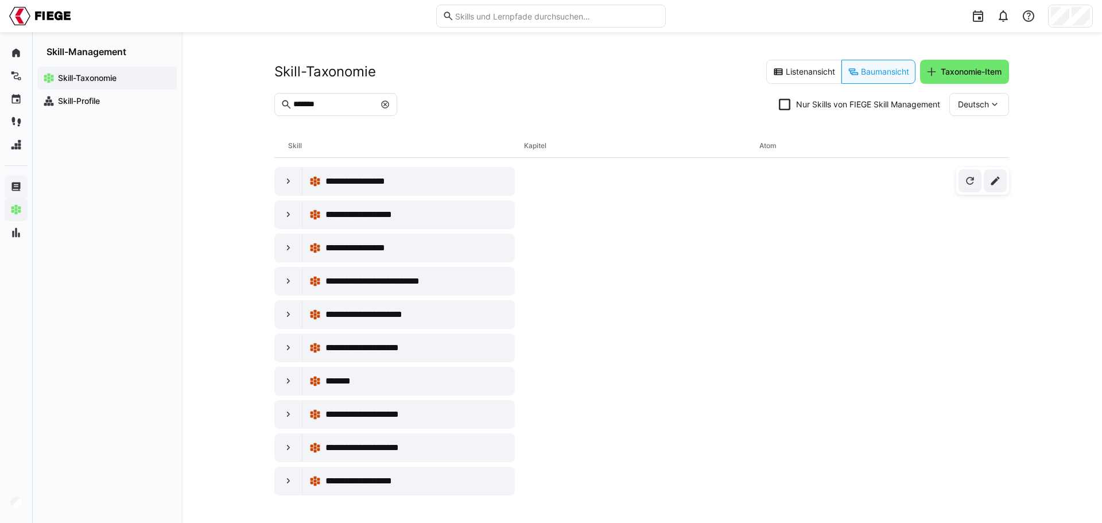
click at [788, 104] on icon at bounding box center [784, 104] width 11 height 11
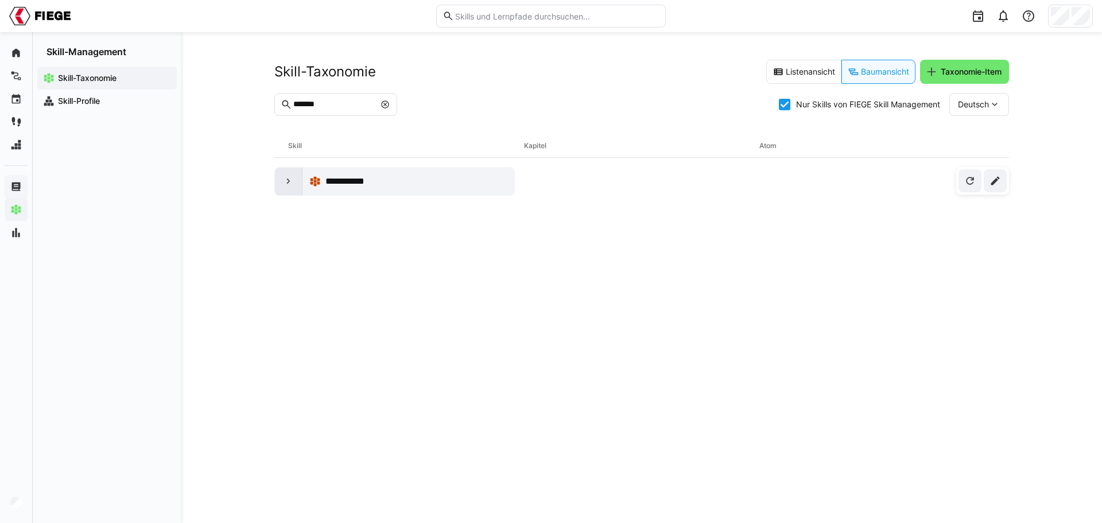
click at [283, 176] on eds-icon at bounding box center [288, 181] width 11 height 11
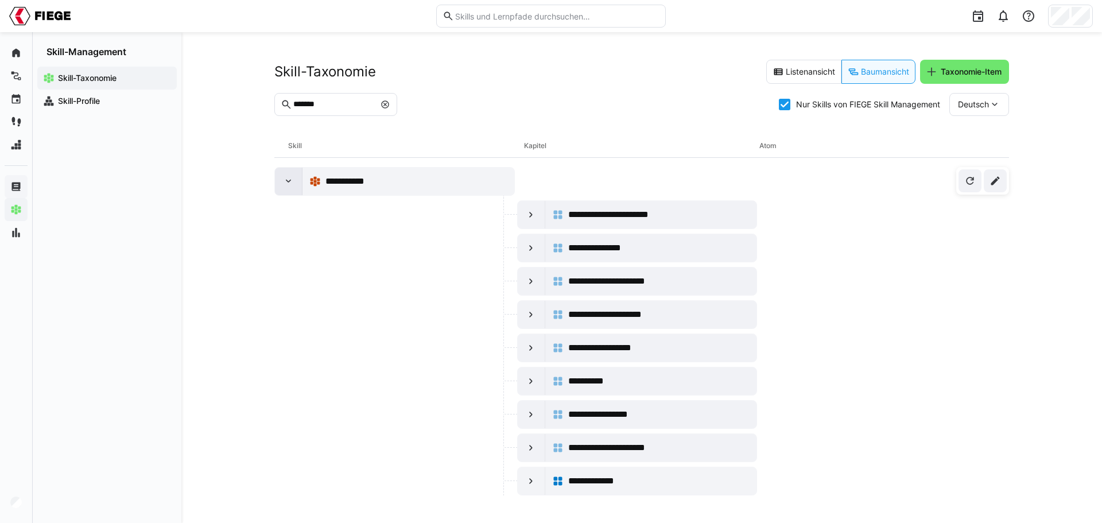
click at [296, 182] on div at bounding box center [289, 182] width 28 height 28
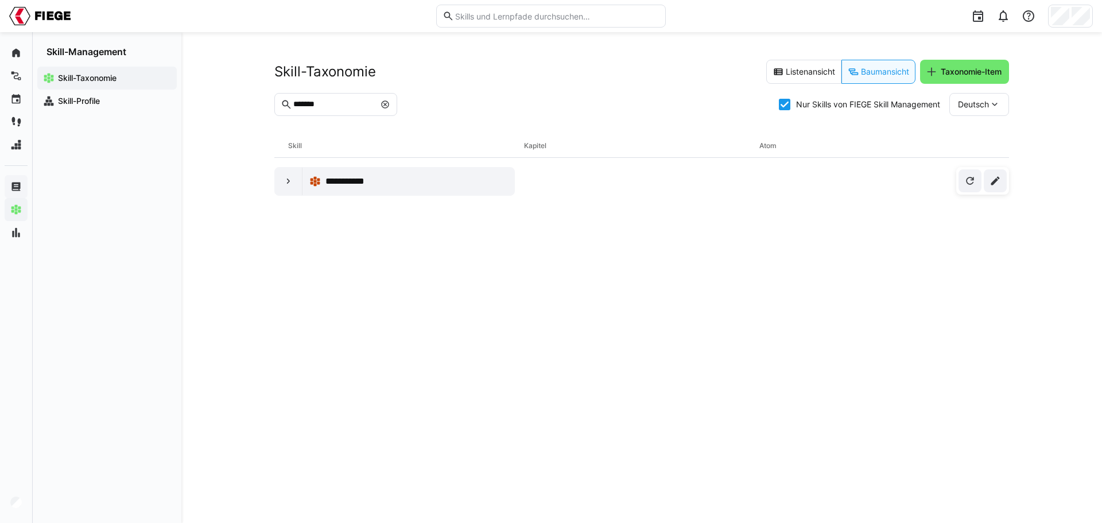
click at [783, 106] on icon at bounding box center [784, 104] width 11 height 11
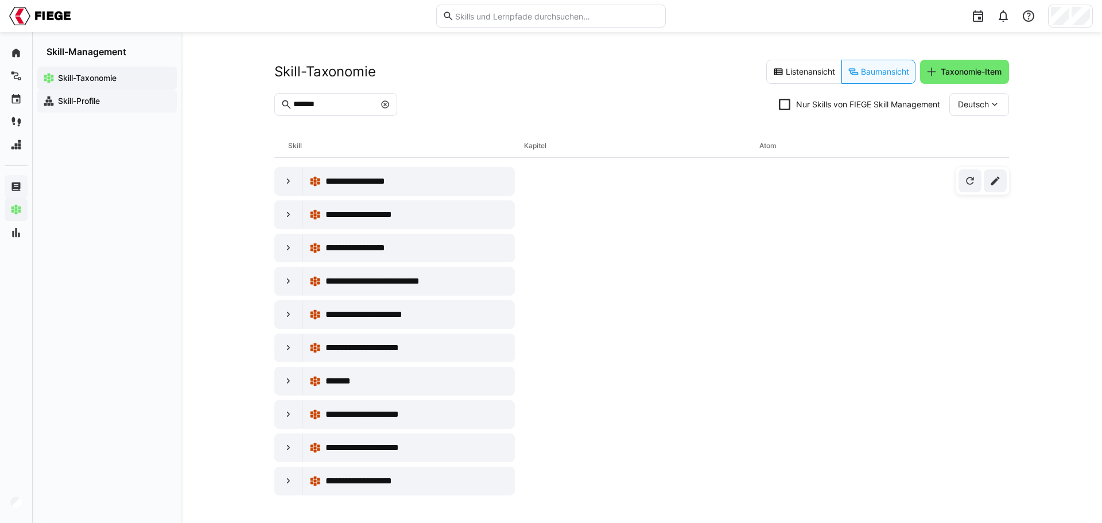
click at [95, 110] on div "Skill-Profile" at bounding box center [107, 101] width 140 height 23
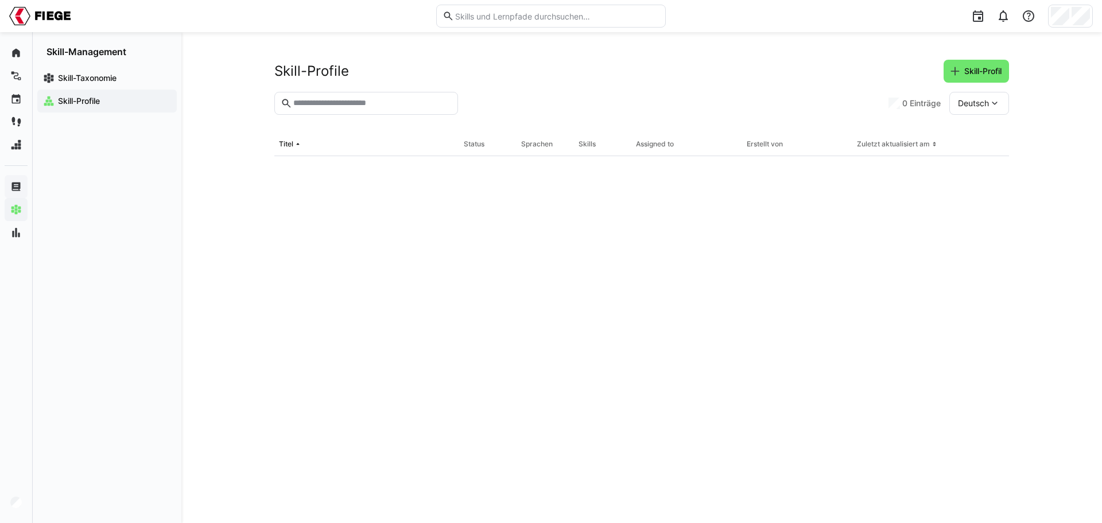
click at [0, 0] on app-navigation-label "Skill-Profile" at bounding box center [0, 0] width 0 height 0
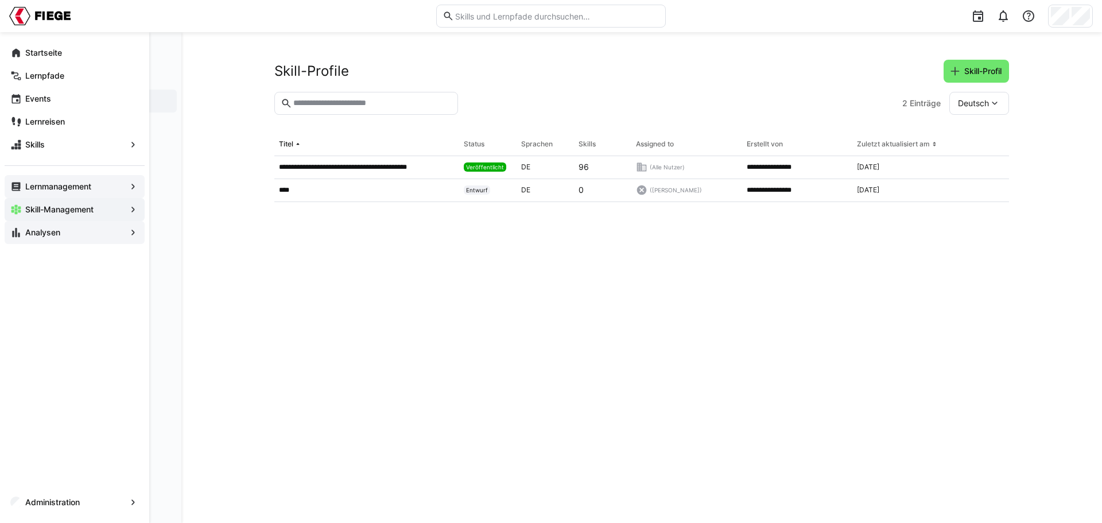
click at [19, 231] on eds-icon at bounding box center [15, 232] width 11 height 11
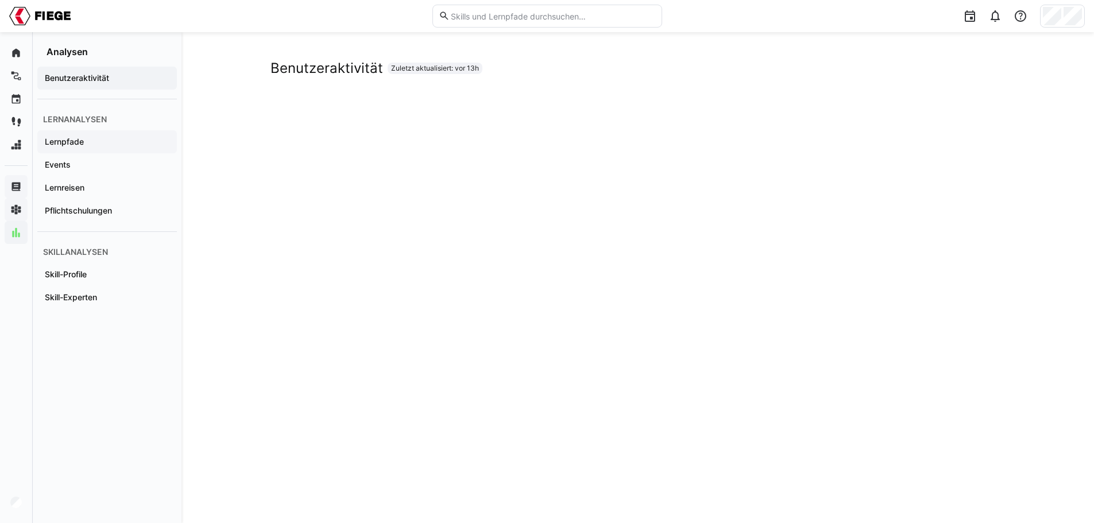
click at [0, 0] on app-navigation-label "Lernpfade" at bounding box center [0, 0] width 0 height 0
click at [0, 0] on app-navigation-label "Skill-Profile" at bounding box center [0, 0] width 0 height 0
click at [0, 0] on app-navigation-label "Skill-Experten" at bounding box center [0, 0] width 0 height 0
click at [236, 284] on div "Skill-Experten Zuletzt aktualisiert: vor 13h" at bounding box center [637, 337] width 912 height 610
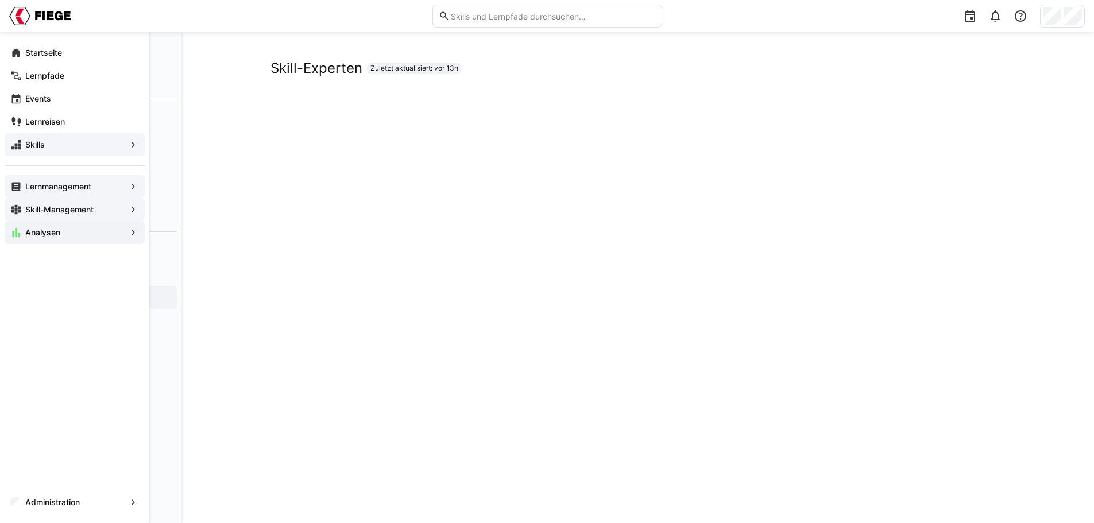
click at [0, 0] on app-navigation-label "Skills" at bounding box center [0, 0] width 0 height 0
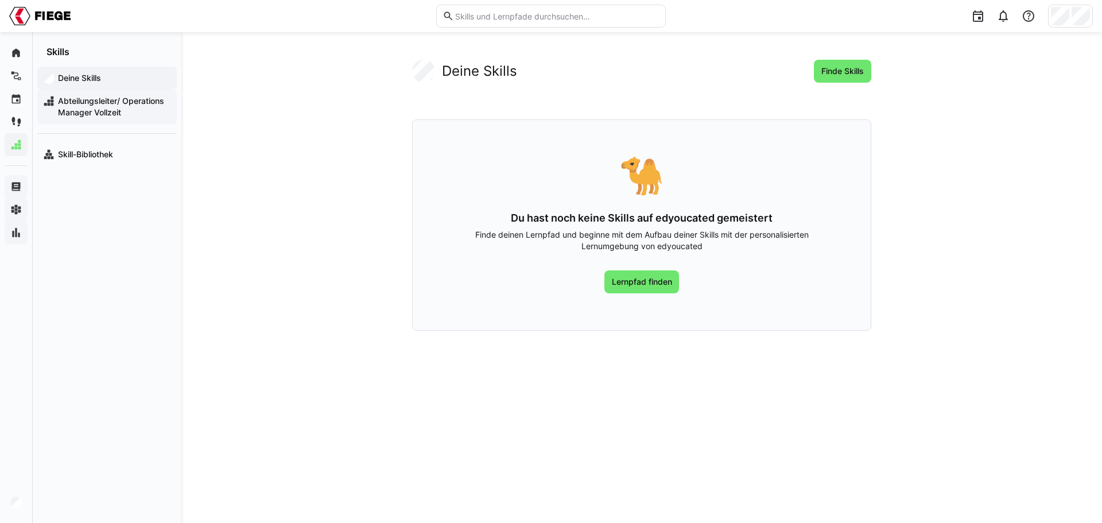
click at [90, 109] on span "Abteilungsleiter/ Operations Manager Vollzeit" at bounding box center [113, 106] width 115 height 23
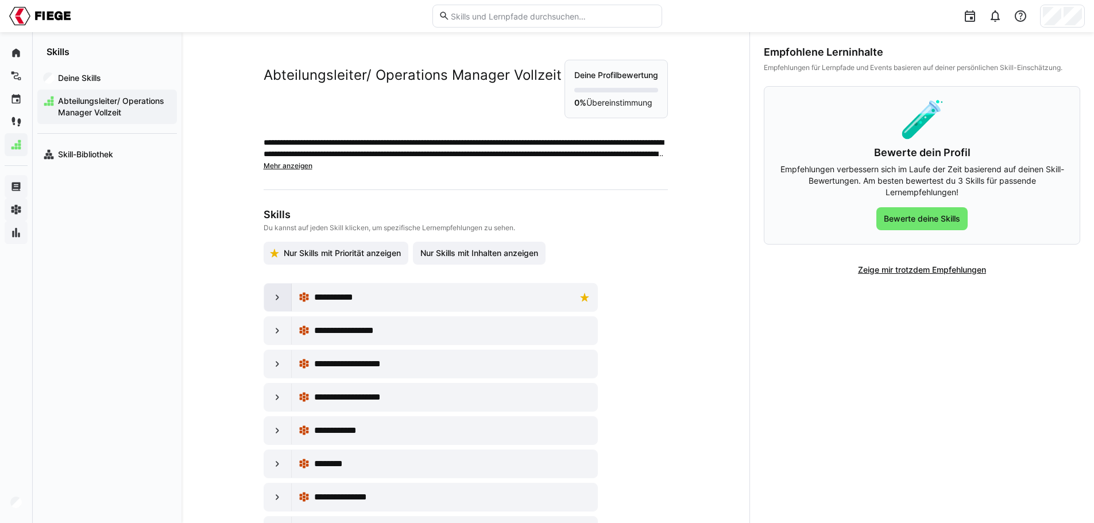
click at [275, 305] on div at bounding box center [278, 298] width 28 height 28
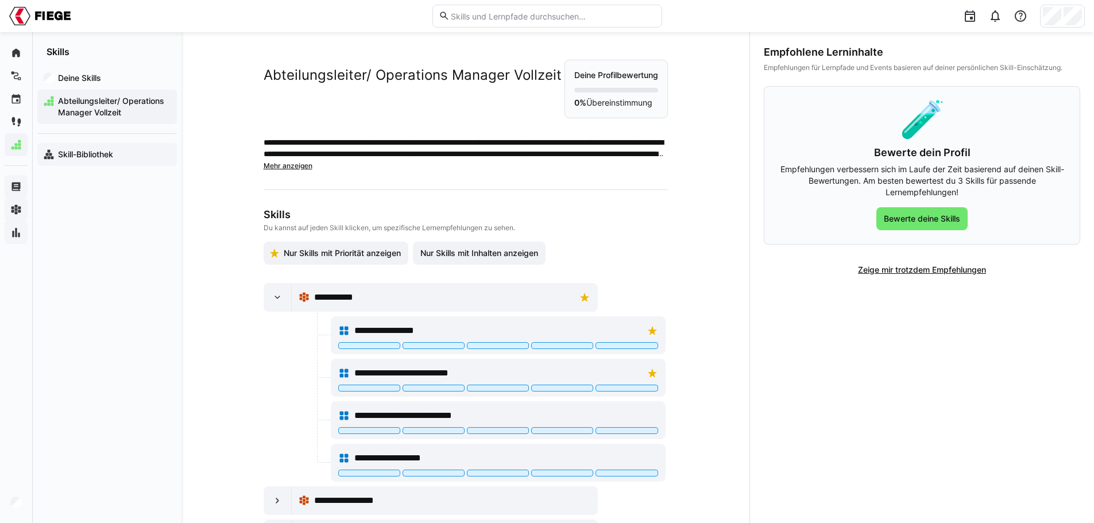
click at [0, 0] on app-navigation-label "Skill-Bibliothek" at bounding box center [0, 0] width 0 height 0
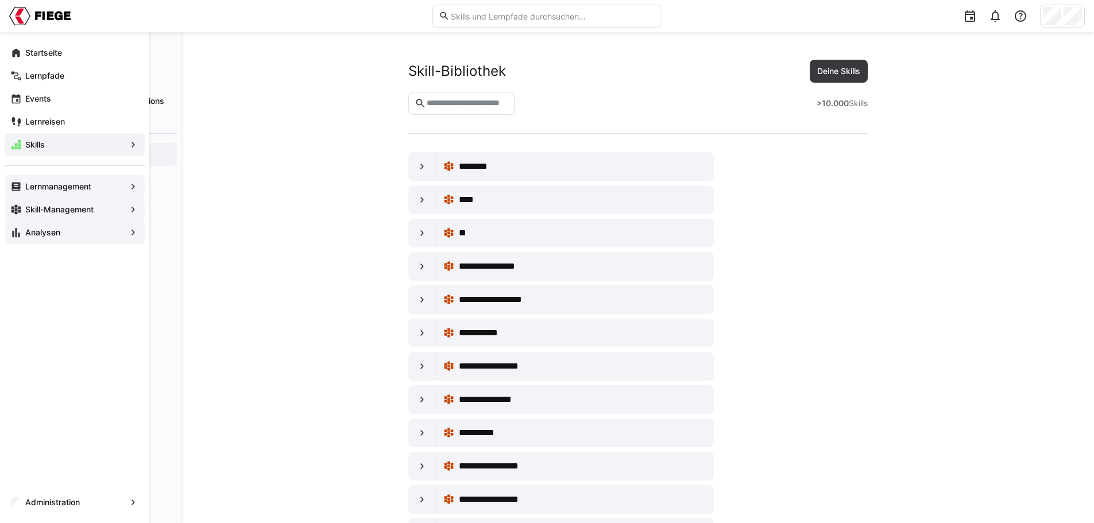
click at [0, 0] on app-navigation-label "Skill-Management" at bounding box center [0, 0] width 0 height 0
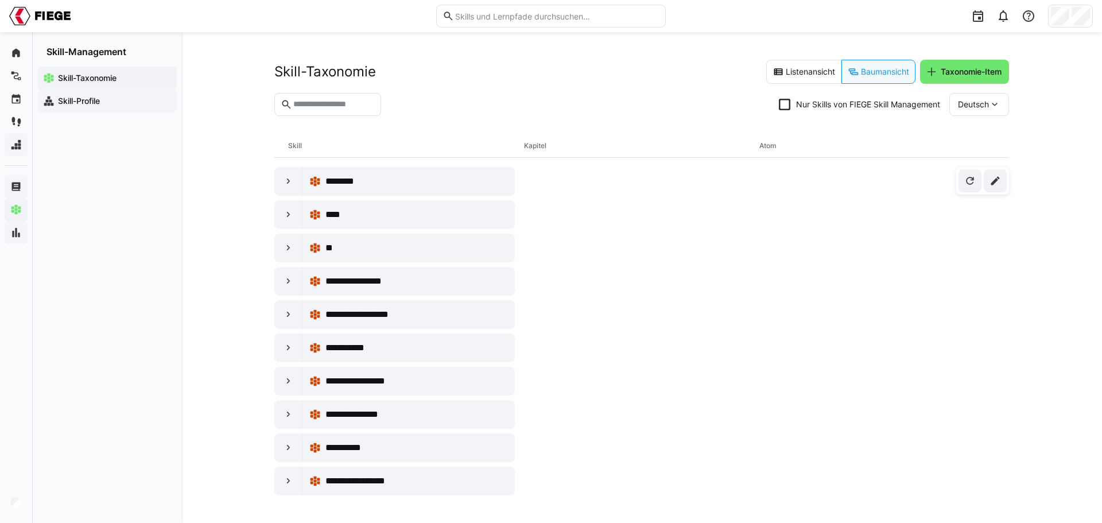
click at [0, 0] on app-navigation-label "Skill-Profile" at bounding box center [0, 0] width 0 height 0
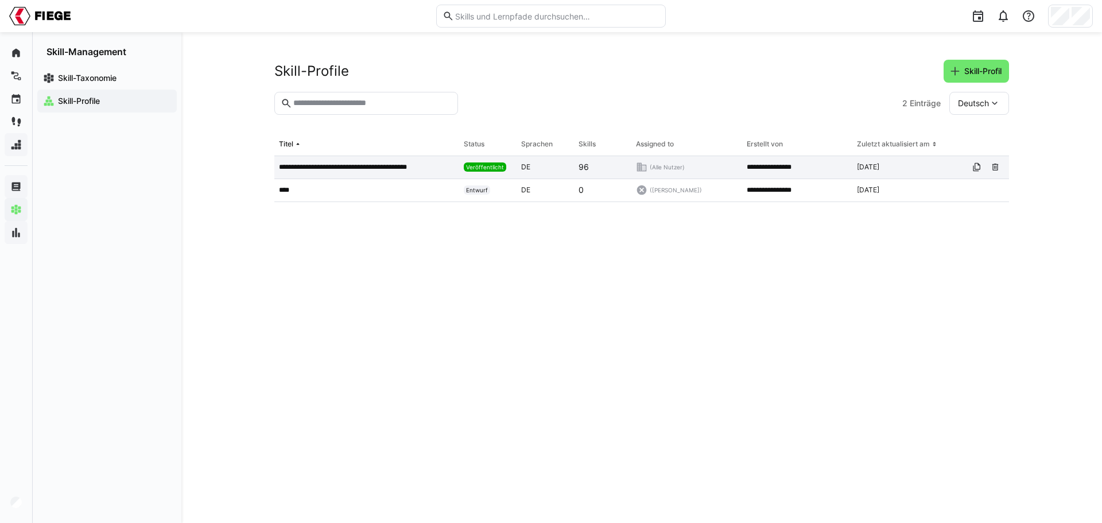
click at [371, 165] on p "**********" at bounding box center [353, 166] width 149 height 9
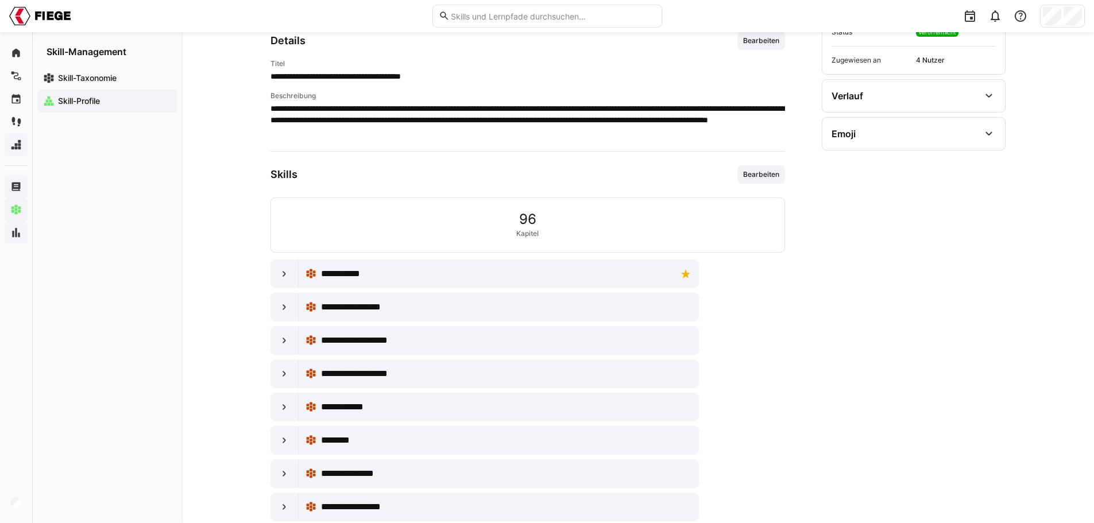
scroll to position [172, 0]
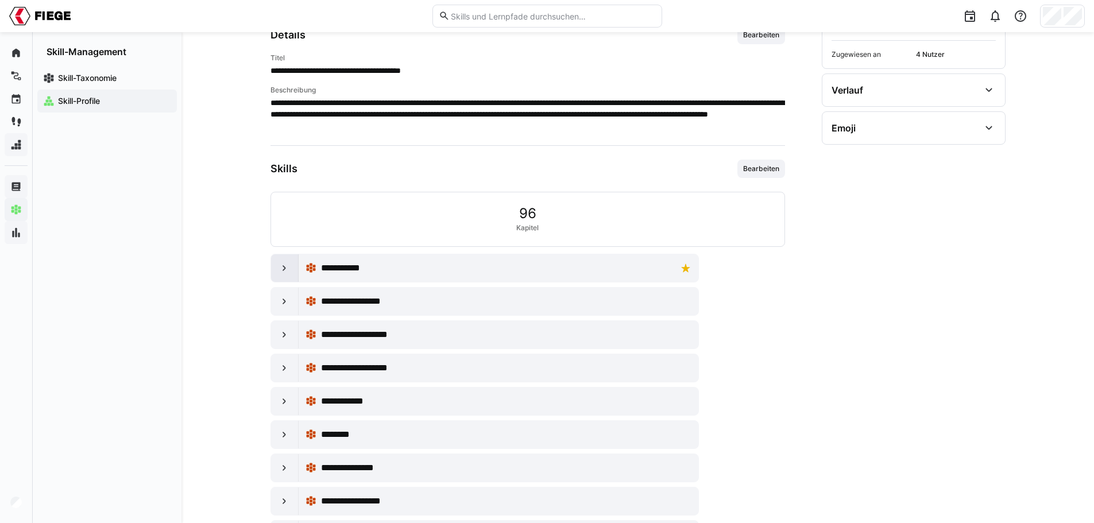
click at [284, 266] on eds-icon at bounding box center [283, 267] width 11 height 11
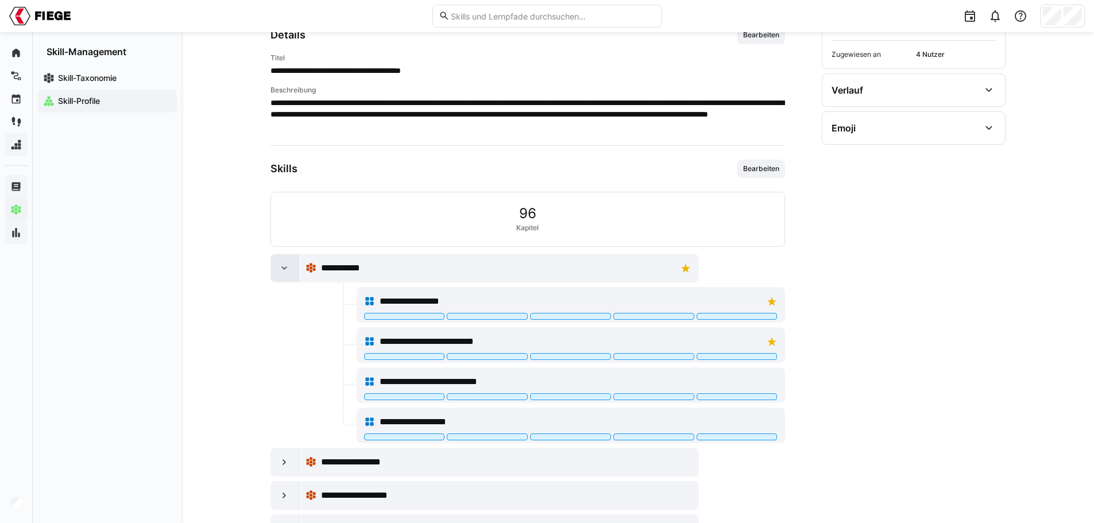
click at [290, 266] on div at bounding box center [285, 268] width 28 height 28
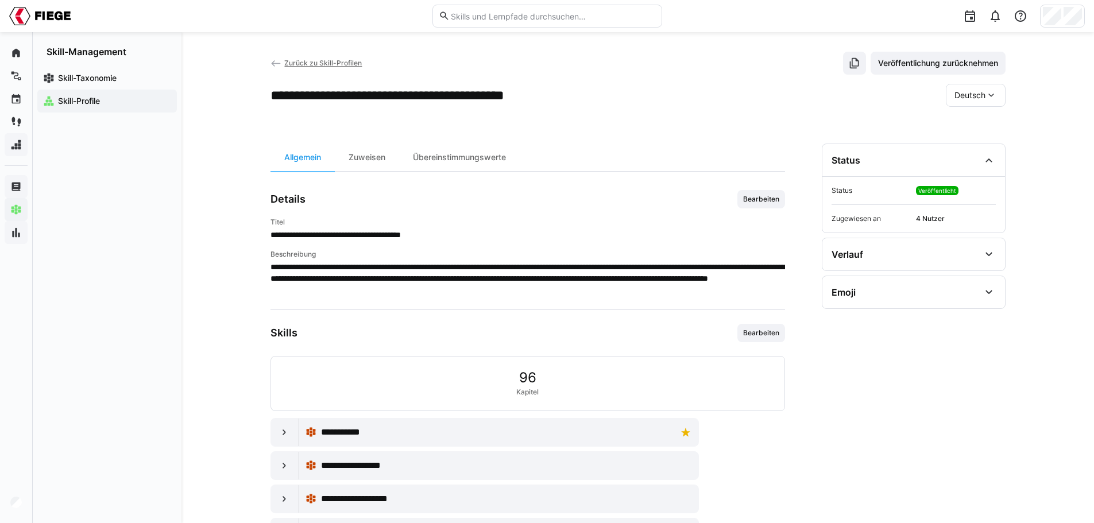
scroll to position [0, 0]
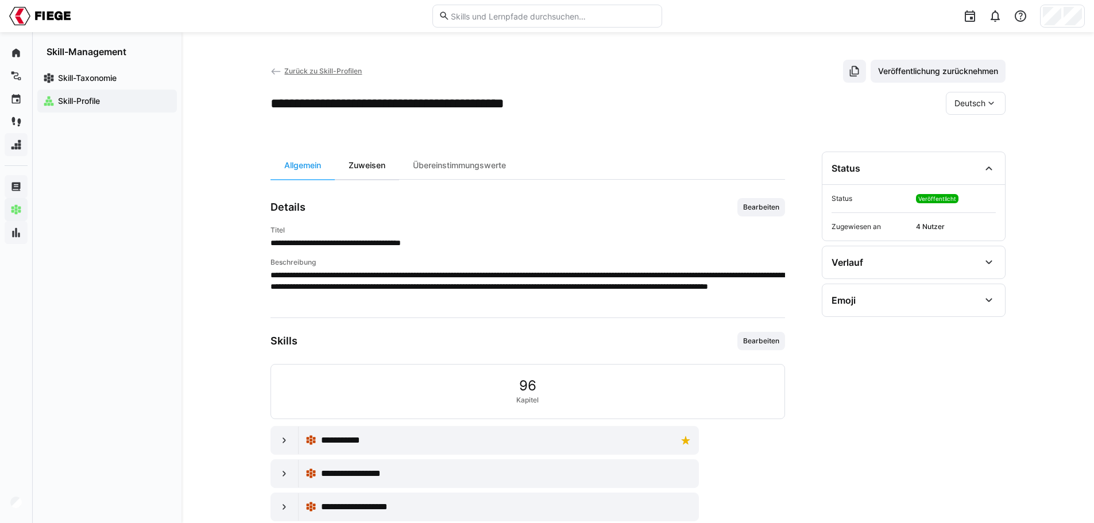
click at [369, 169] on div "Zuweisen" at bounding box center [367, 166] width 64 height 28
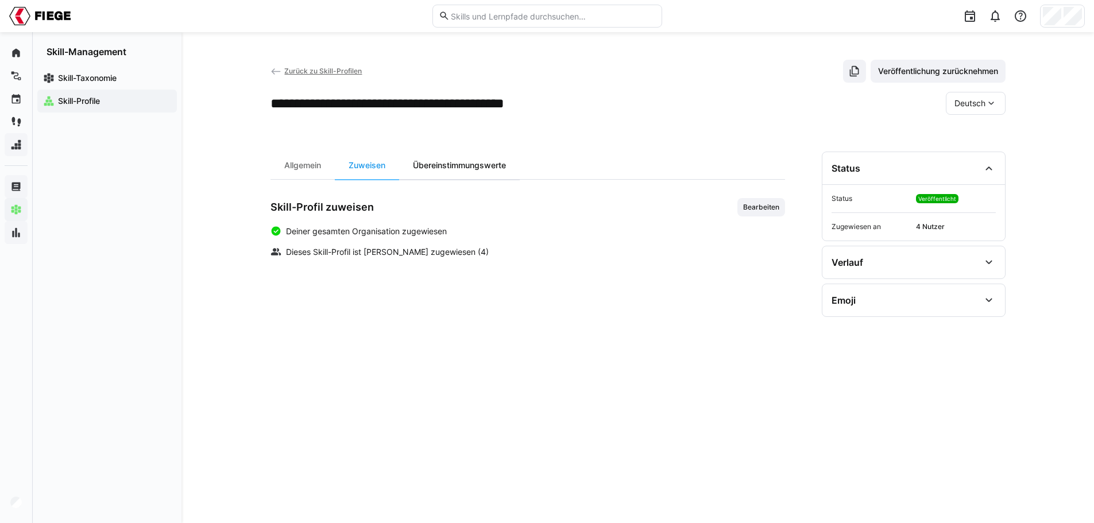
click at [465, 171] on div "Übereinstimmungswerte" at bounding box center [459, 166] width 121 height 28
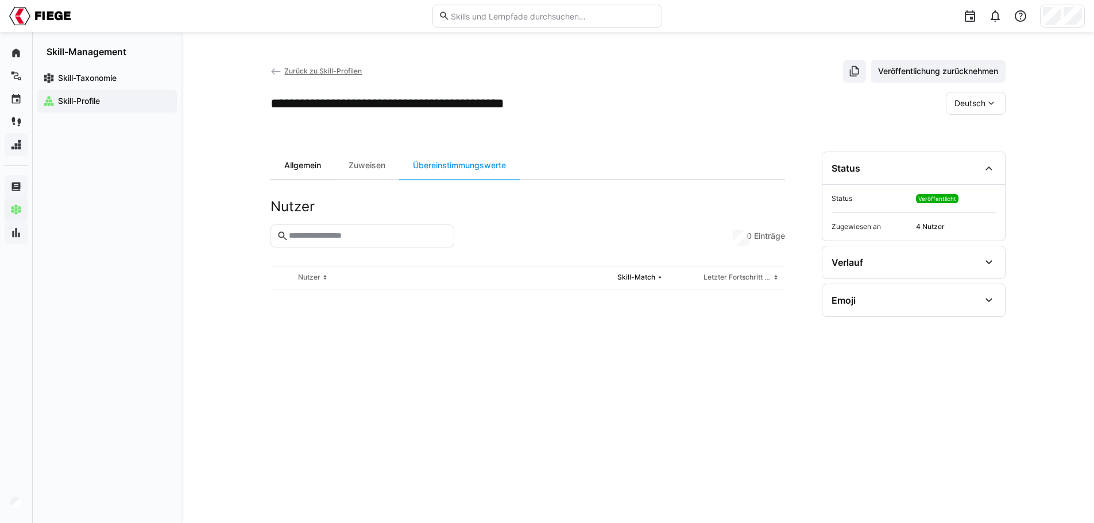
click at [318, 168] on div "Allgemein" at bounding box center [302, 166] width 64 height 28
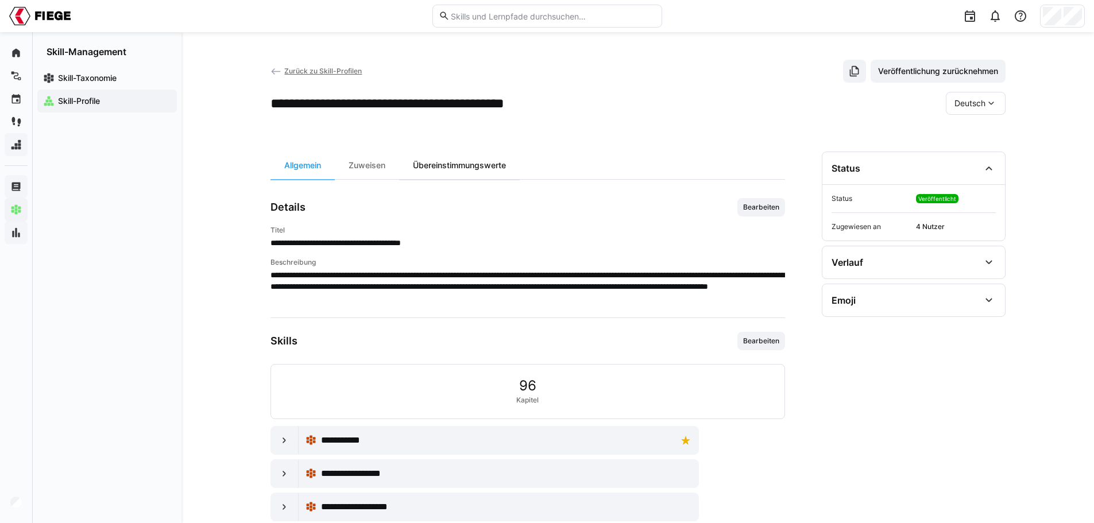
click at [494, 161] on div "Übereinstimmungswerte" at bounding box center [459, 166] width 121 height 28
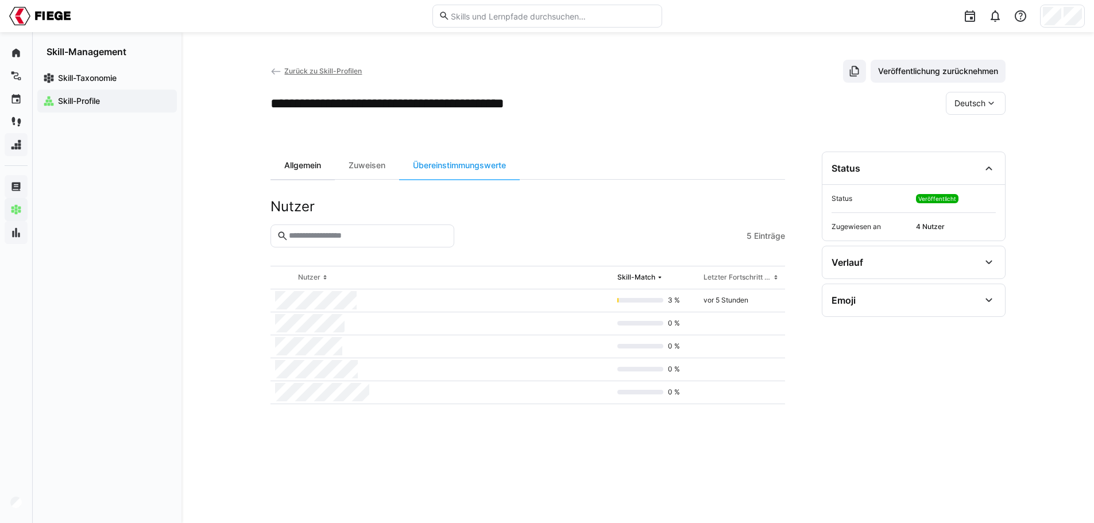
click at [310, 166] on div "Allgemein" at bounding box center [302, 166] width 64 height 28
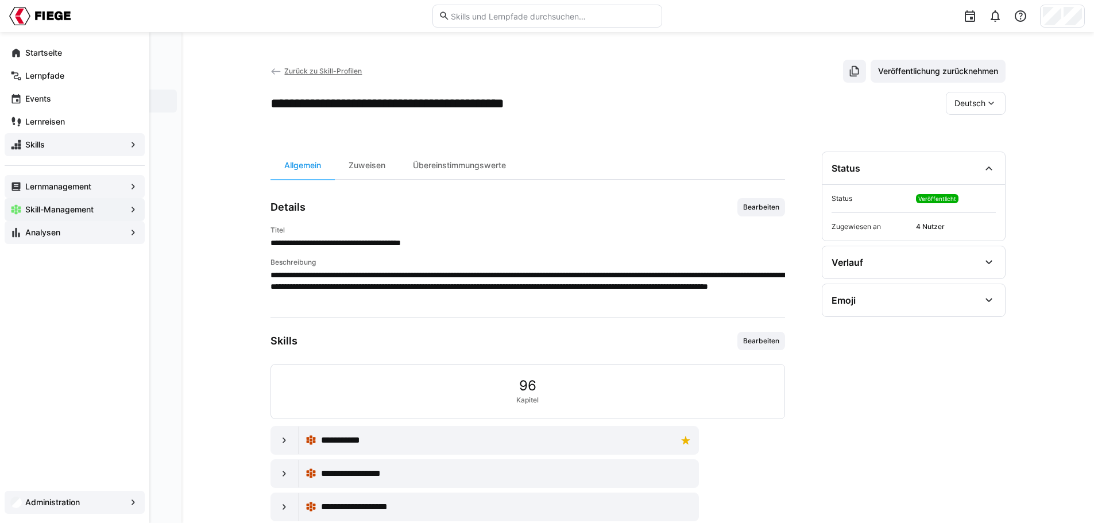
click at [0, 0] on app-navigation-label "Administration" at bounding box center [0, 0] width 0 height 0
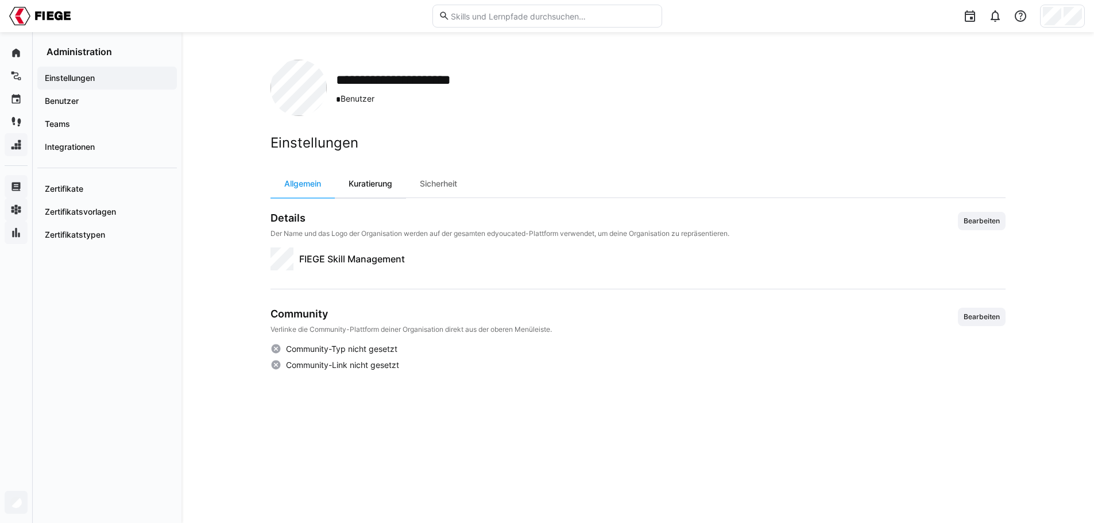
click at [388, 185] on div "Kuratierung" at bounding box center [370, 184] width 71 height 28
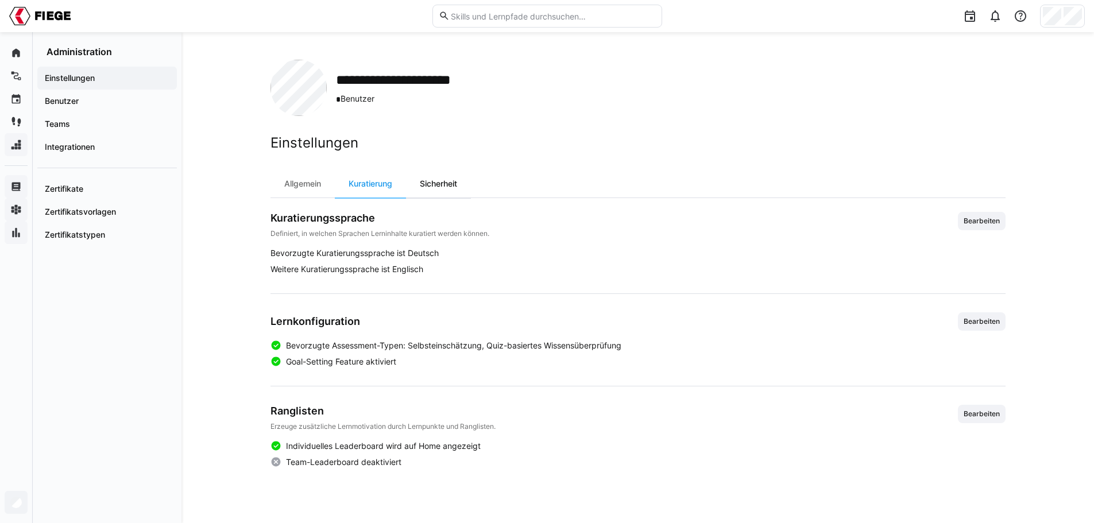
click at [445, 187] on div "Sicherheit" at bounding box center [438, 184] width 65 height 28
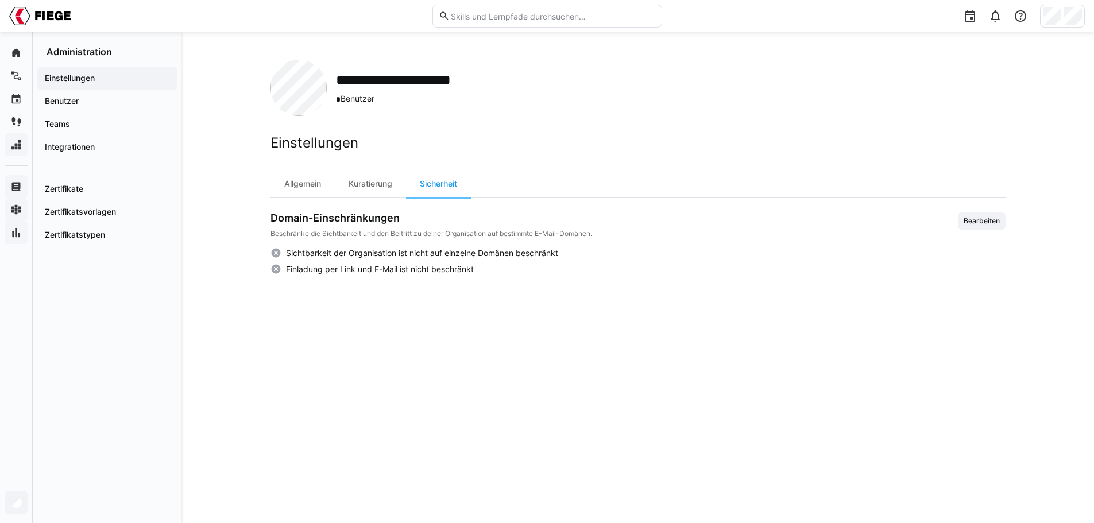
click at [354, 103] on span "* Benutzer" at bounding box center [415, 99] width 158 height 12
click at [369, 78] on h2 "**********" at bounding box center [415, 79] width 158 height 17
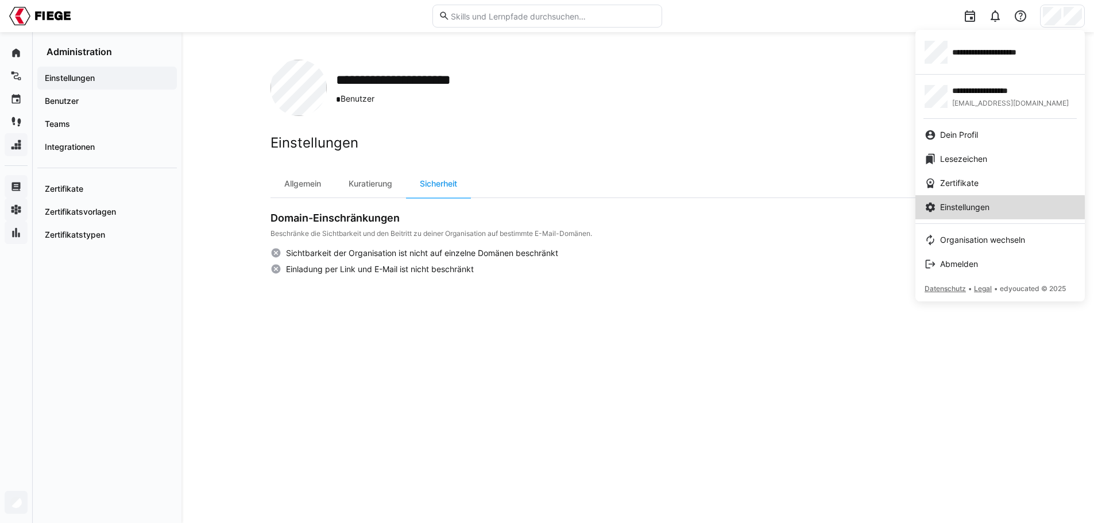
click at [983, 207] on span "Einstellungen" at bounding box center [964, 207] width 49 height 11
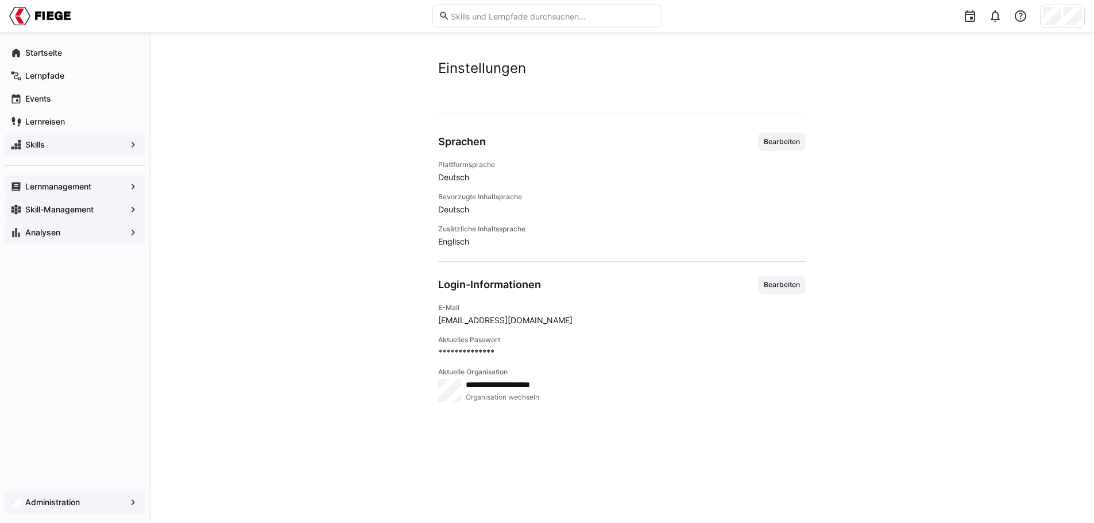
click at [0, 0] on app-navigation-label "Administration" at bounding box center [0, 0] width 0 height 0
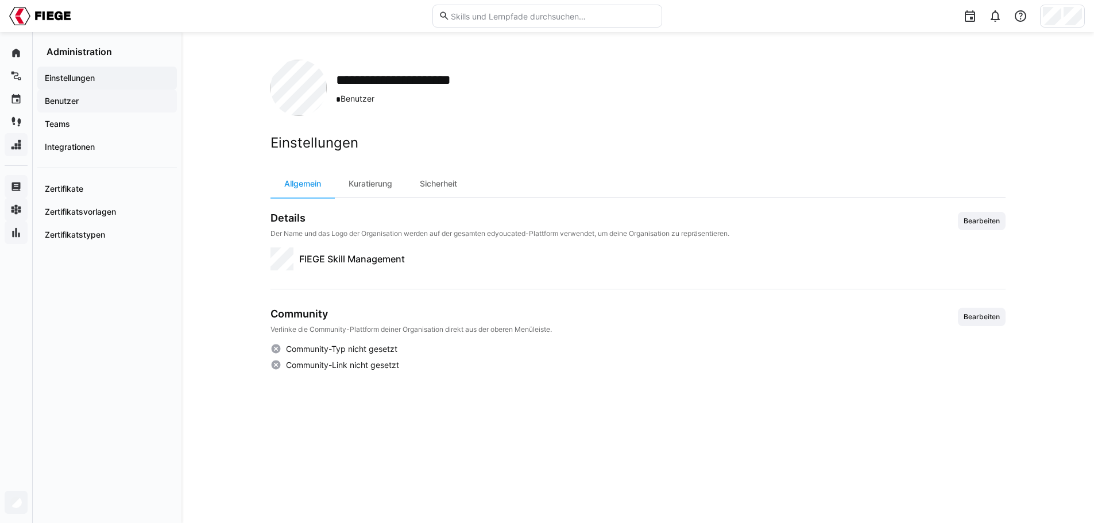
click at [0, 0] on app-navigation-label "Benutzer" at bounding box center [0, 0] width 0 height 0
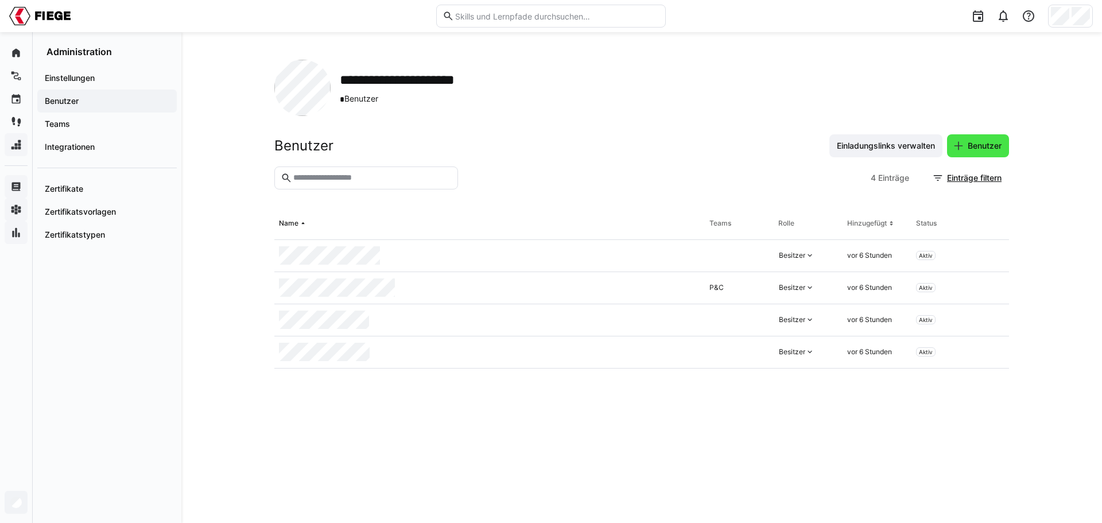
click at [986, 150] on span "Benutzer" at bounding box center [984, 145] width 37 height 11
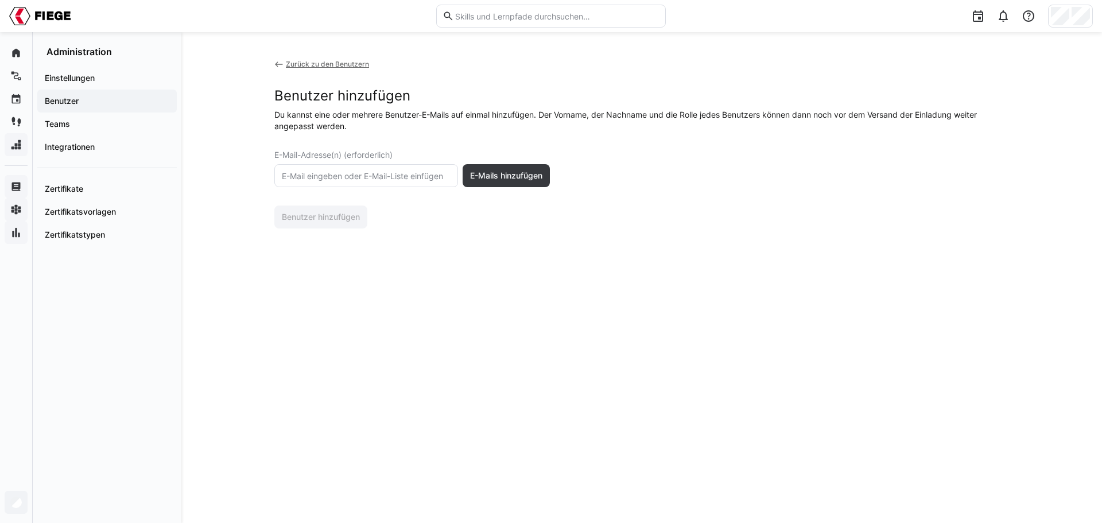
click at [275, 61] on eds-icon at bounding box center [278, 64] width 9 height 9
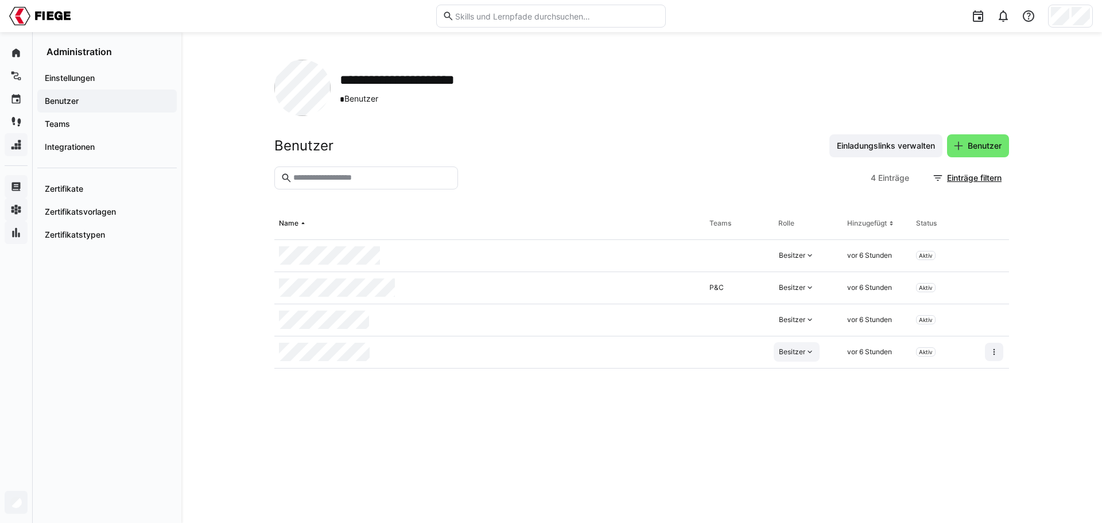
click at [811, 357] on eds-icon at bounding box center [809, 351] width 9 height 9
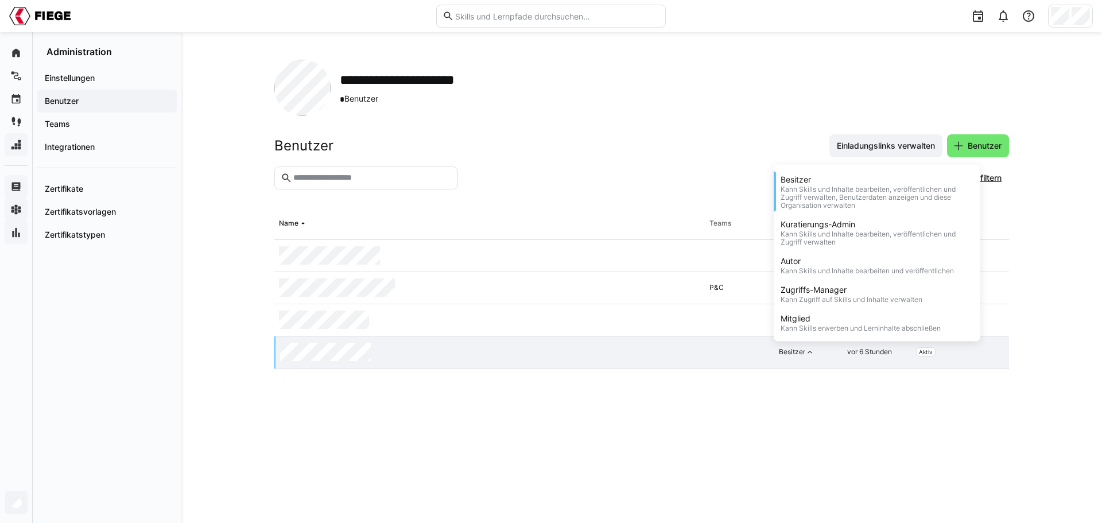
click at [799, 413] on eds-table "Name Teams Rolle Hinzugefügt Status Besitzer vor 6 Stunden Aktiv P&C Besitzer v…" at bounding box center [641, 352] width 735 height 288
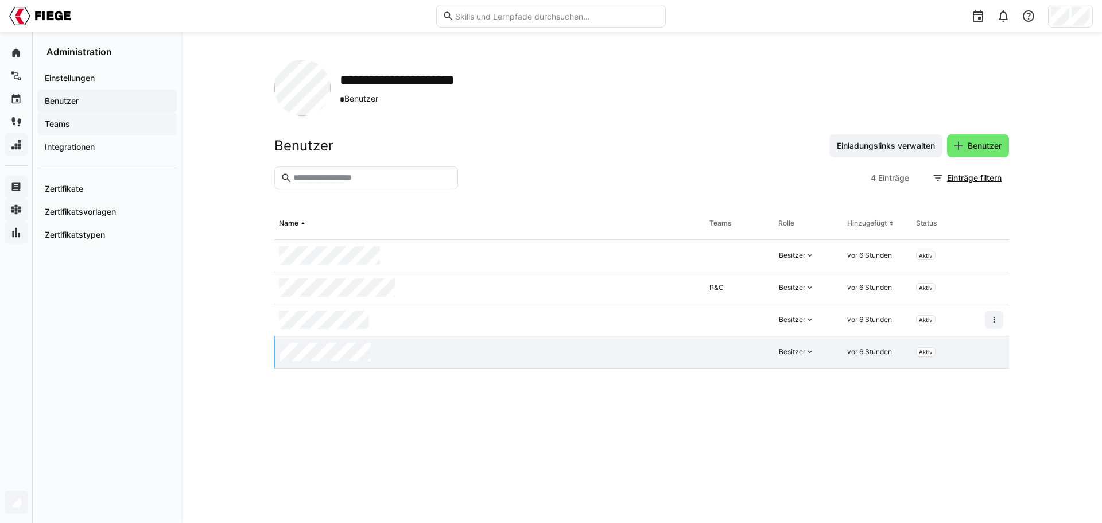
click at [87, 121] on span "Teams" at bounding box center [107, 123] width 128 height 11
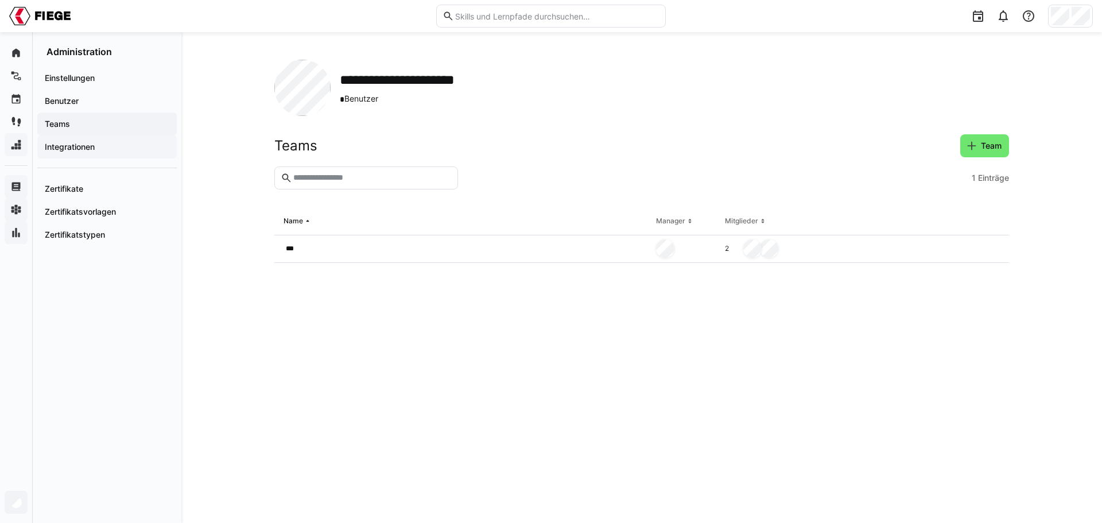
click at [88, 138] on div "Integrationen" at bounding box center [107, 146] width 140 height 23
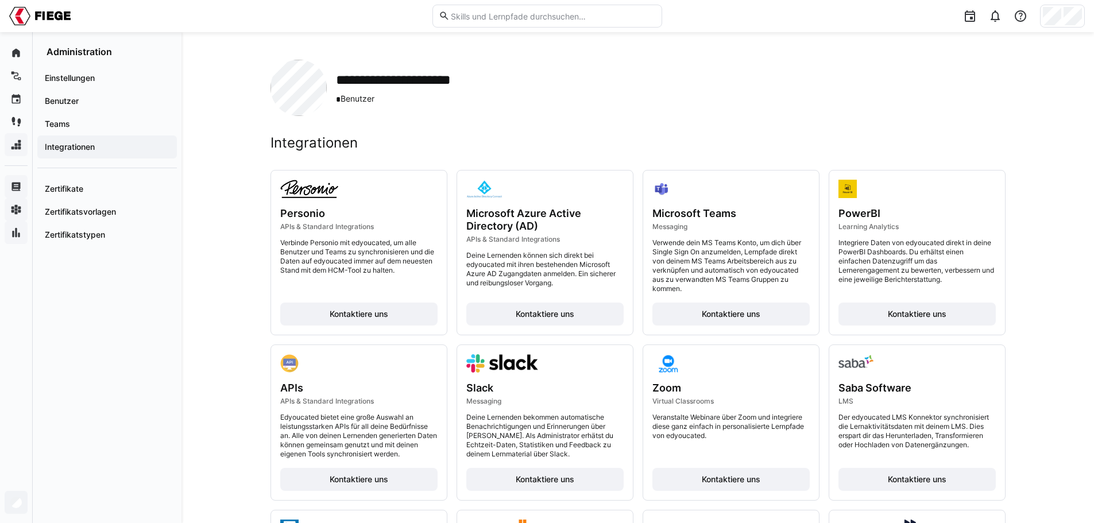
click at [0, 0] on app-navigation-label "Integrationen" at bounding box center [0, 0] width 0 height 0
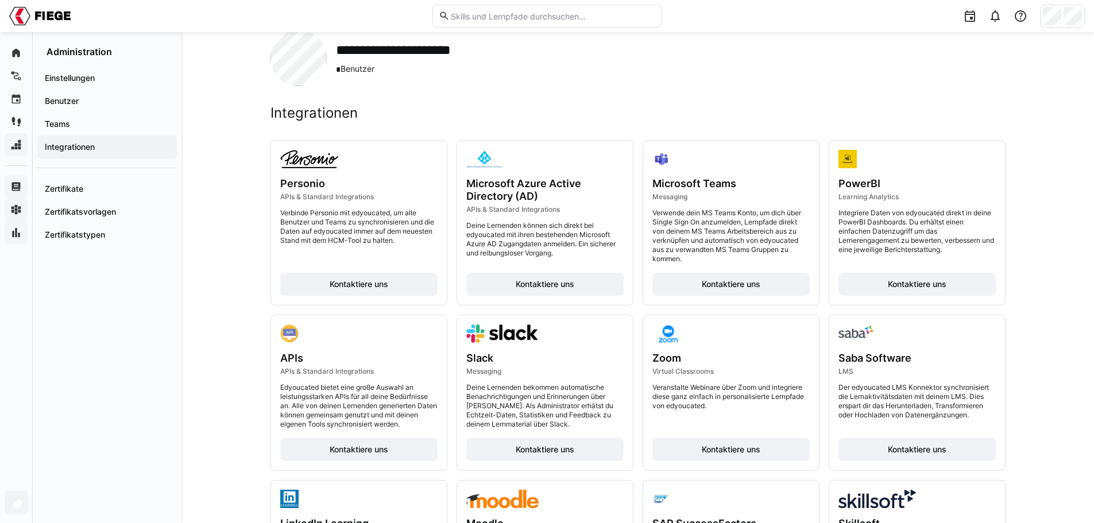
scroll to position [24, 0]
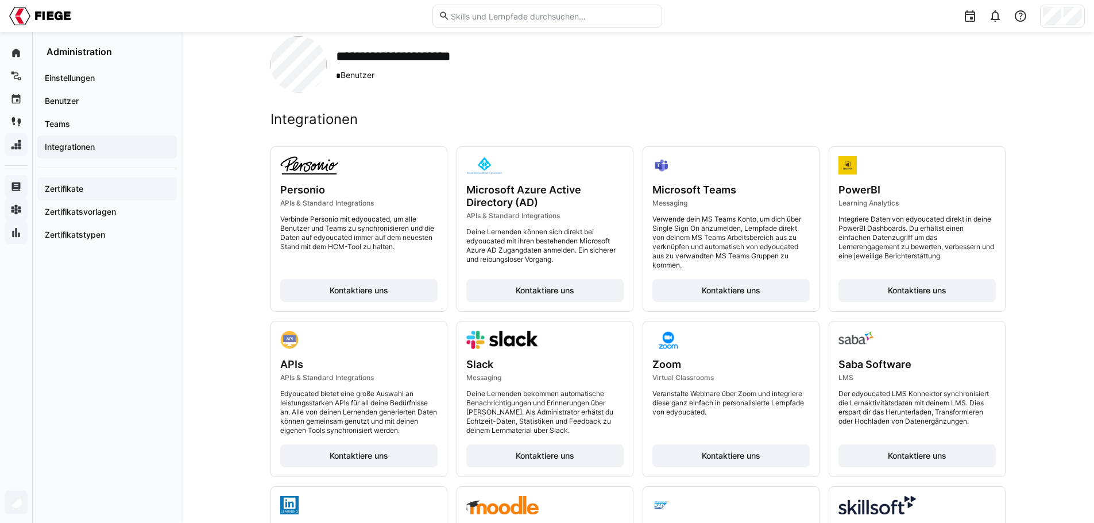
click at [0, 0] on app-navigation-label "Zertifikate" at bounding box center [0, 0] width 0 height 0
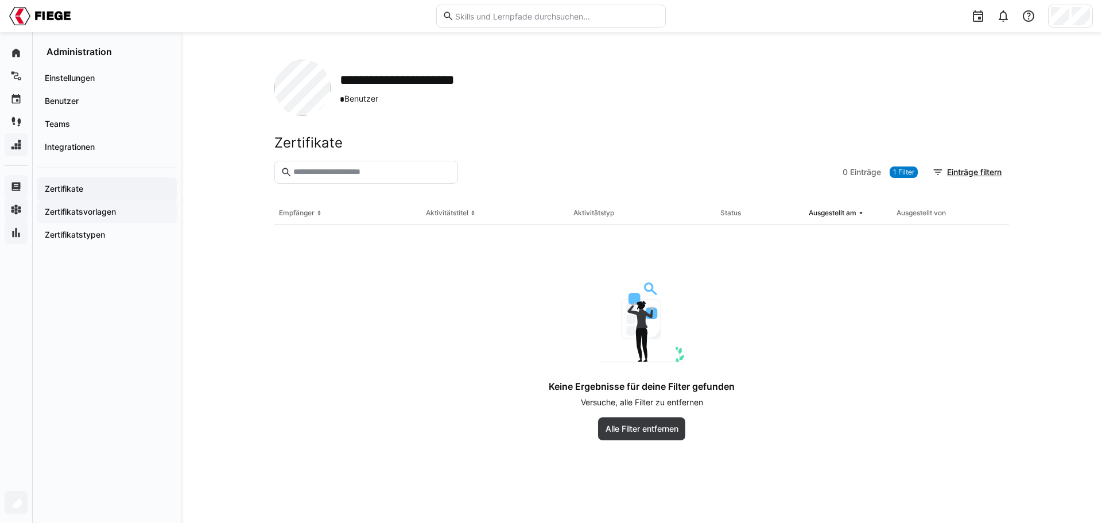
click at [0, 0] on app-navigation-label "Zertifikatsvorlagen" at bounding box center [0, 0] width 0 height 0
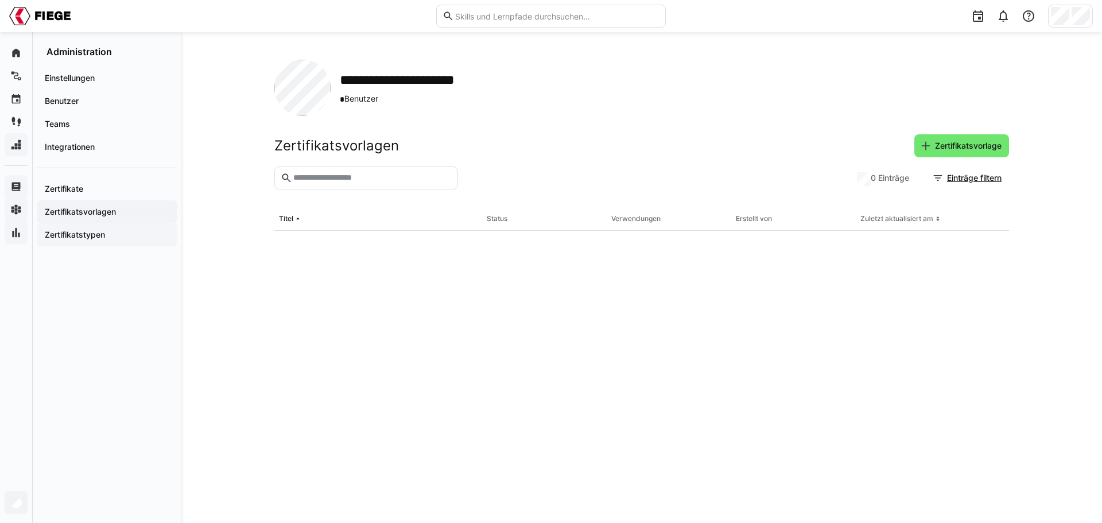
click at [88, 227] on div "Zertifikatstypen" at bounding box center [107, 234] width 140 height 23
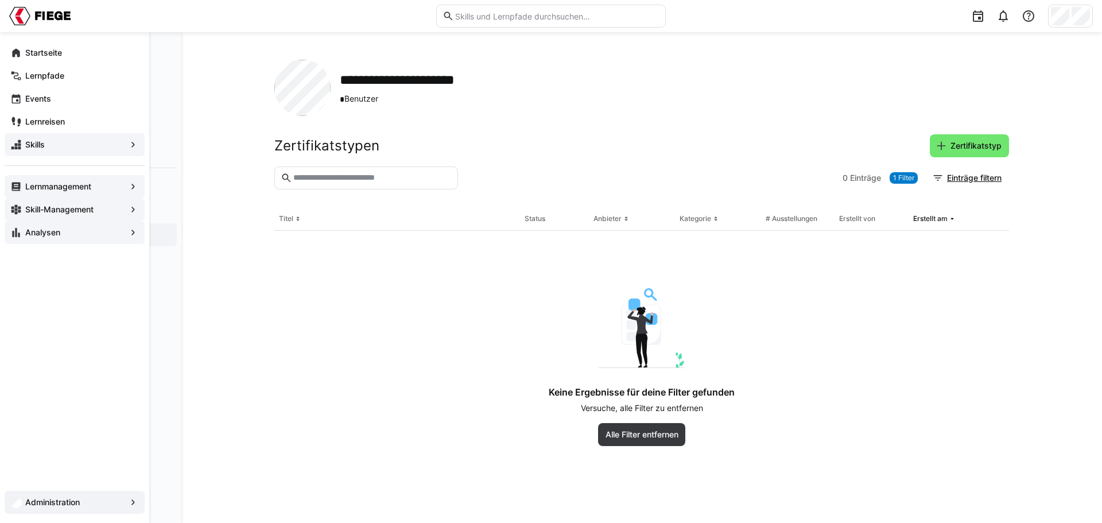
click at [0, 0] on app-navigation-label "Skill-Management" at bounding box center [0, 0] width 0 height 0
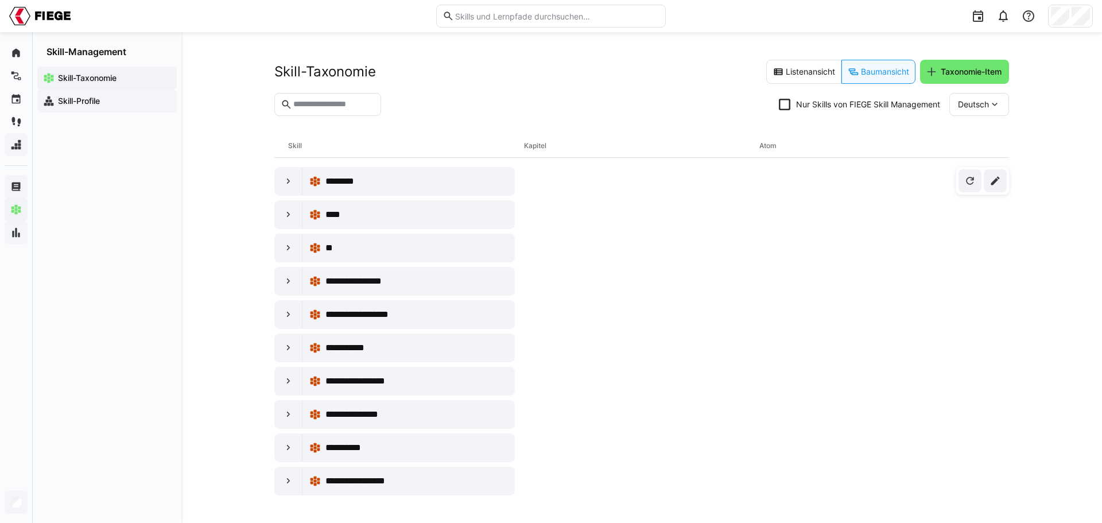
click at [0, 0] on app-navigation-label "Skill-Profile" at bounding box center [0, 0] width 0 height 0
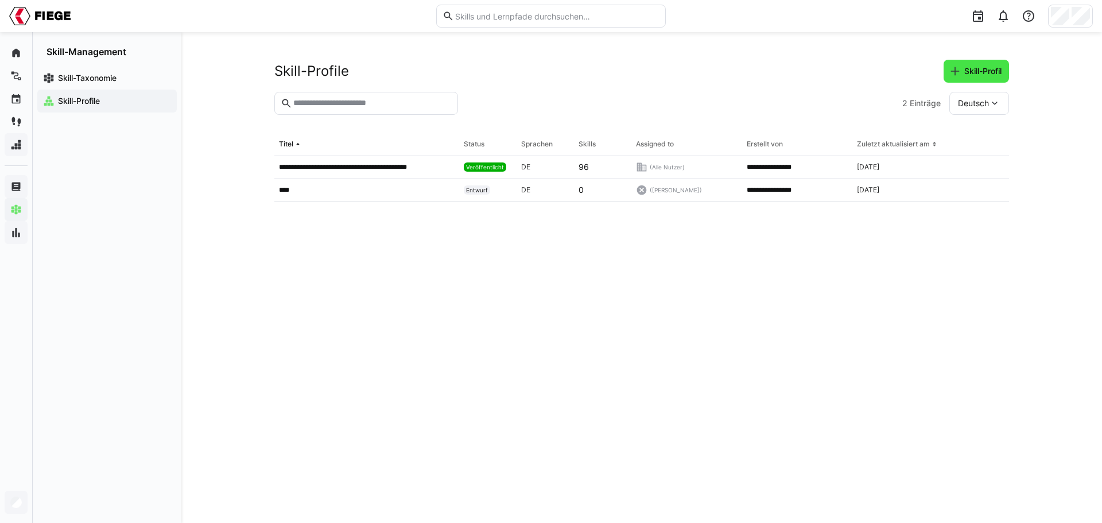
click at [964, 76] on span "Skill-Profil" at bounding box center [983, 70] width 41 height 11
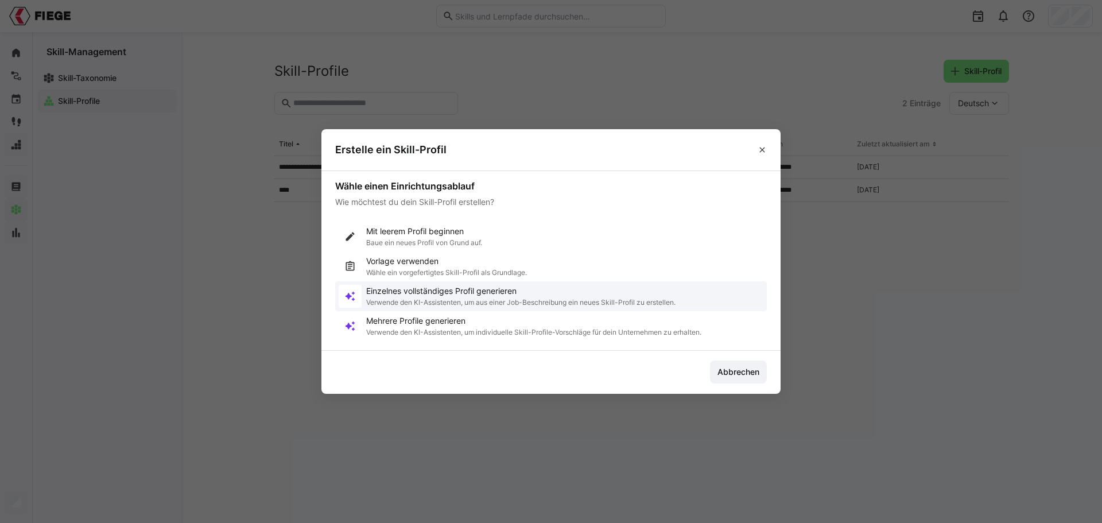
click at [577, 300] on p "Verwende den KI-Assistenten, um aus einer Job-Beschreibung ein neues Skill-Prof…" at bounding box center [520, 302] width 309 height 9
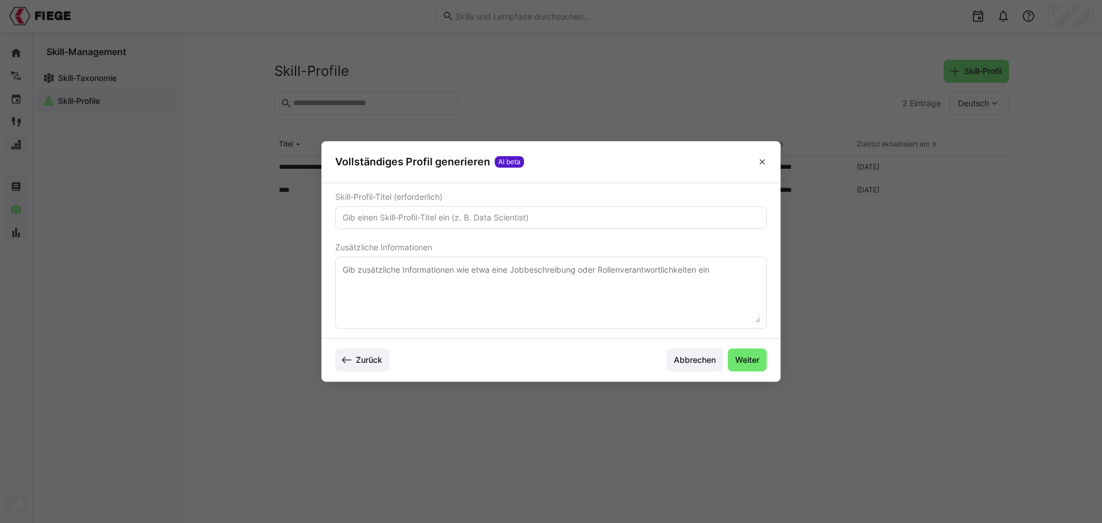
click at [545, 215] on input "text" at bounding box center [551, 217] width 419 height 10
type input "Key Account Manager"
click at [641, 266] on textarea at bounding box center [551, 293] width 419 height 60
click at [695, 363] on span "Abbrechen" at bounding box center [694, 359] width 45 height 11
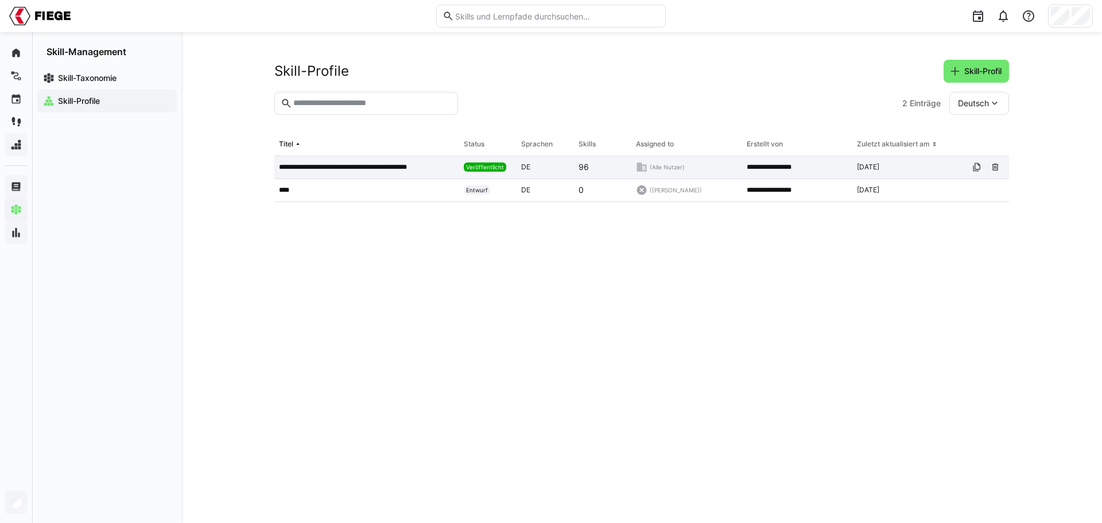
click at [405, 170] on p "**********" at bounding box center [353, 166] width 149 height 9
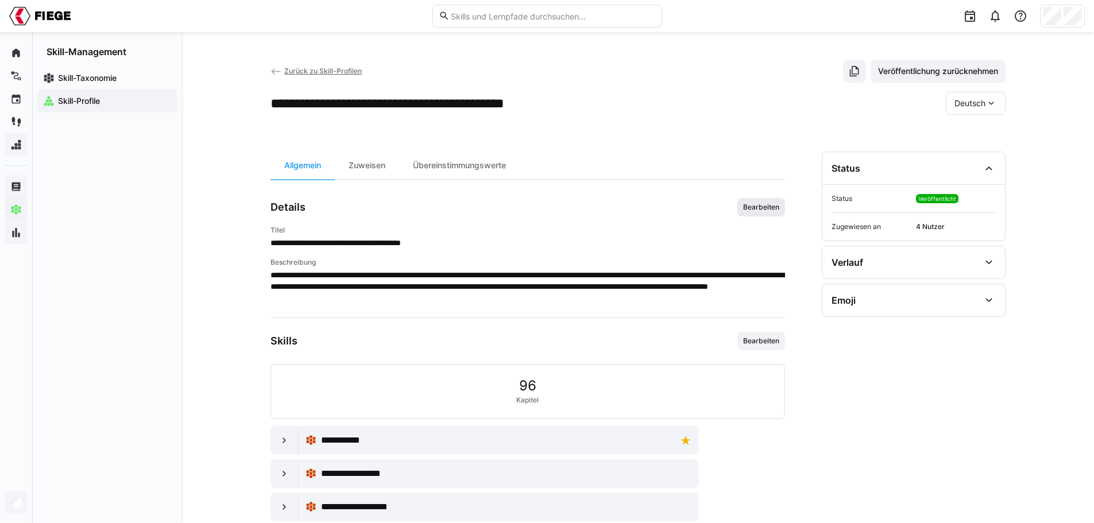
click at [741, 211] on span "Bearbeiten" at bounding box center [761, 207] width 48 height 18
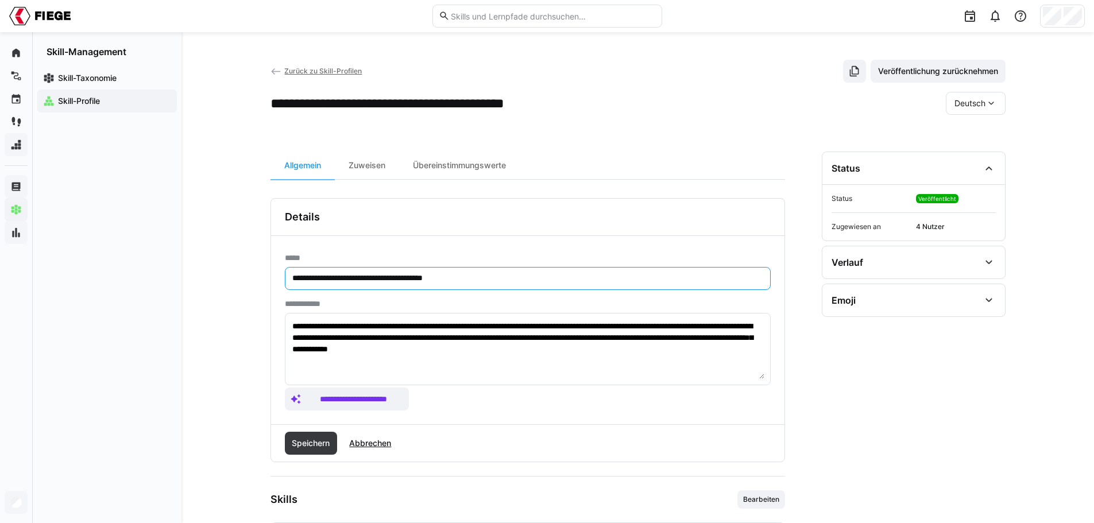
click at [292, 282] on input "**********" at bounding box center [527, 278] width 473 height 10
type input "**********"
click at [324, 446] on span "Speichern" at bounding box center [310, 442] width 41 height 11
